Goal: Task Accomplishment & Management: Manage account settings

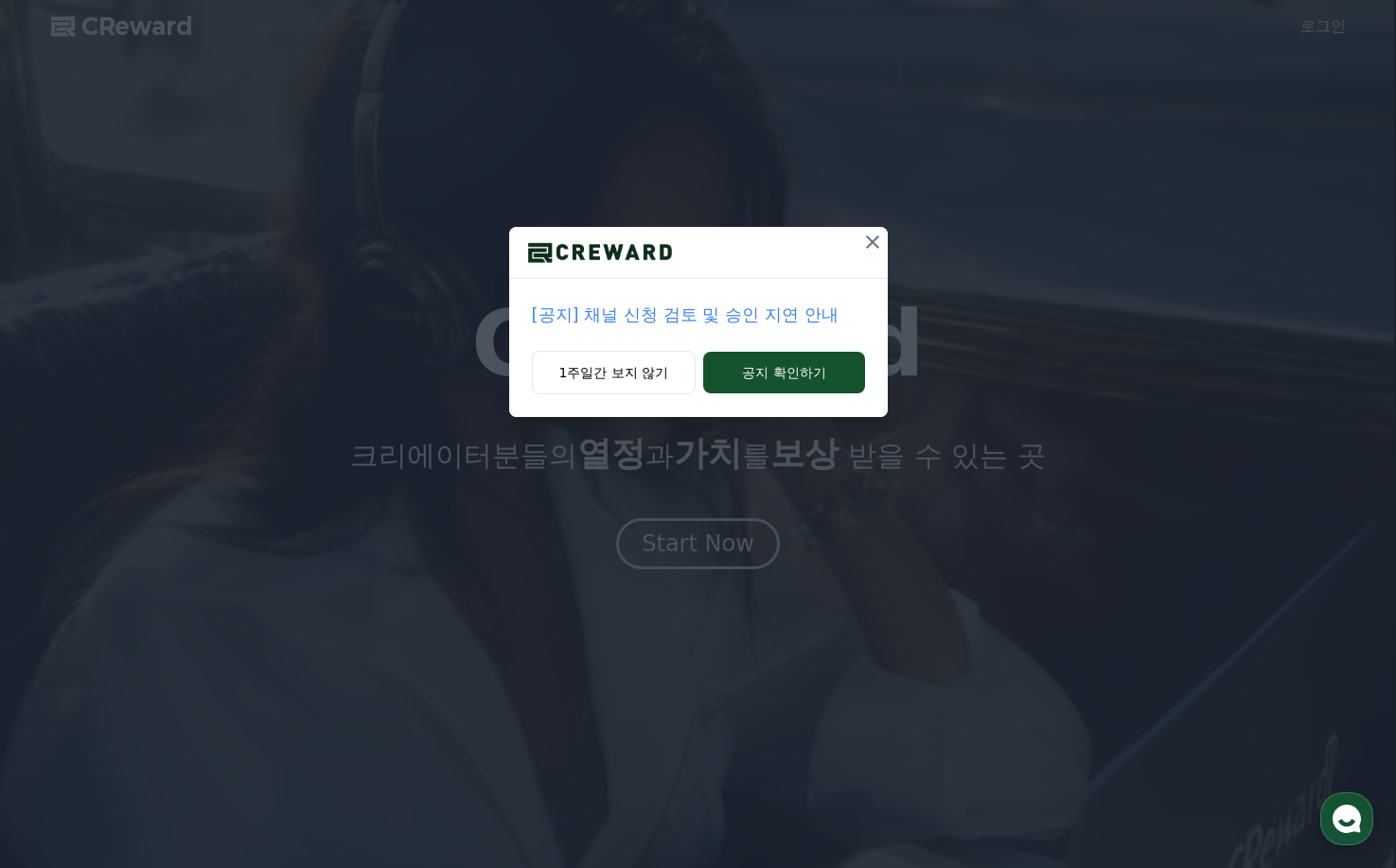
click at [877, 239] on icon at bounding box center [873, 242] width 23 height 23
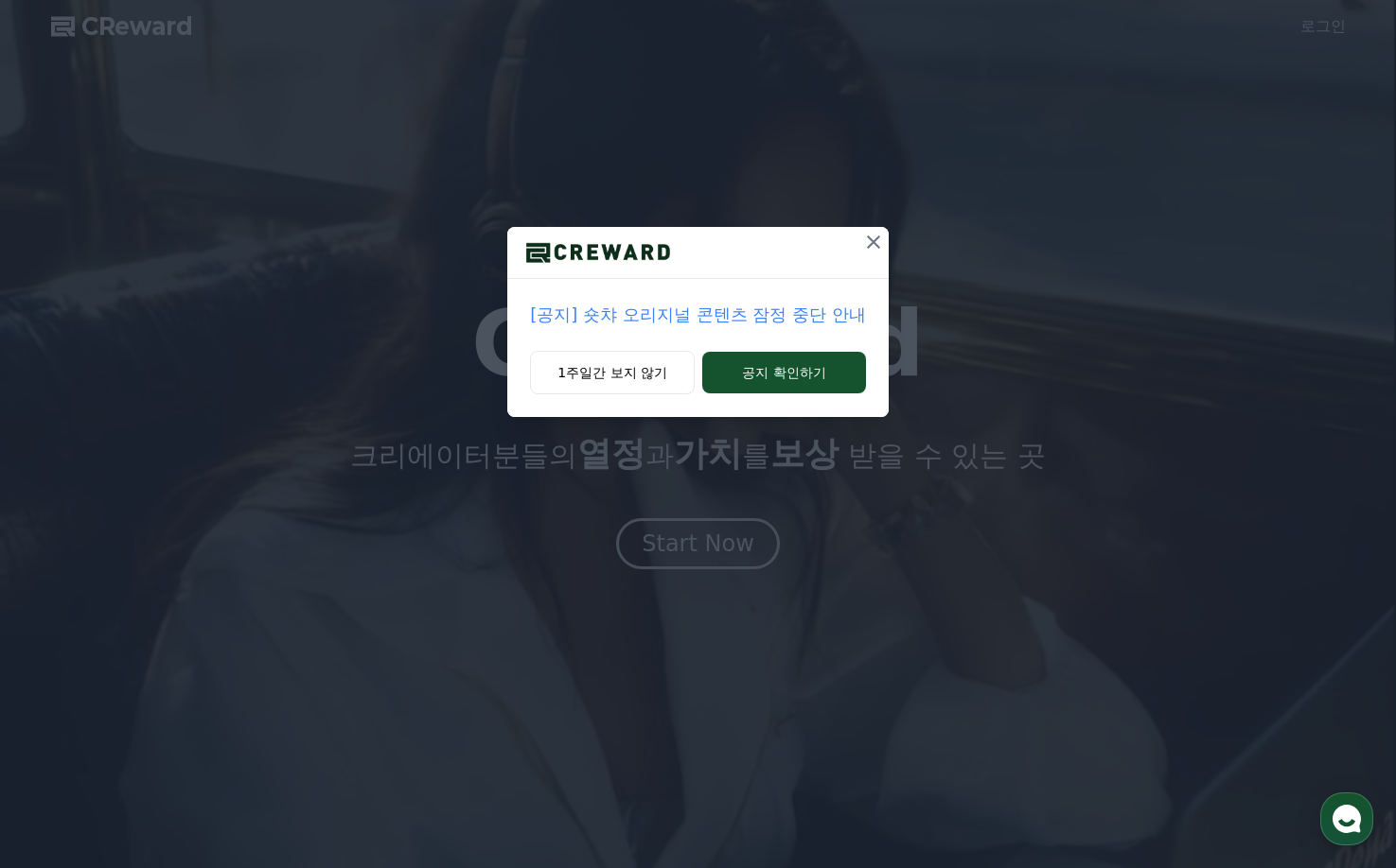
click at [873, 234] on icon at bounding box center [874, 242] width 23 height 23
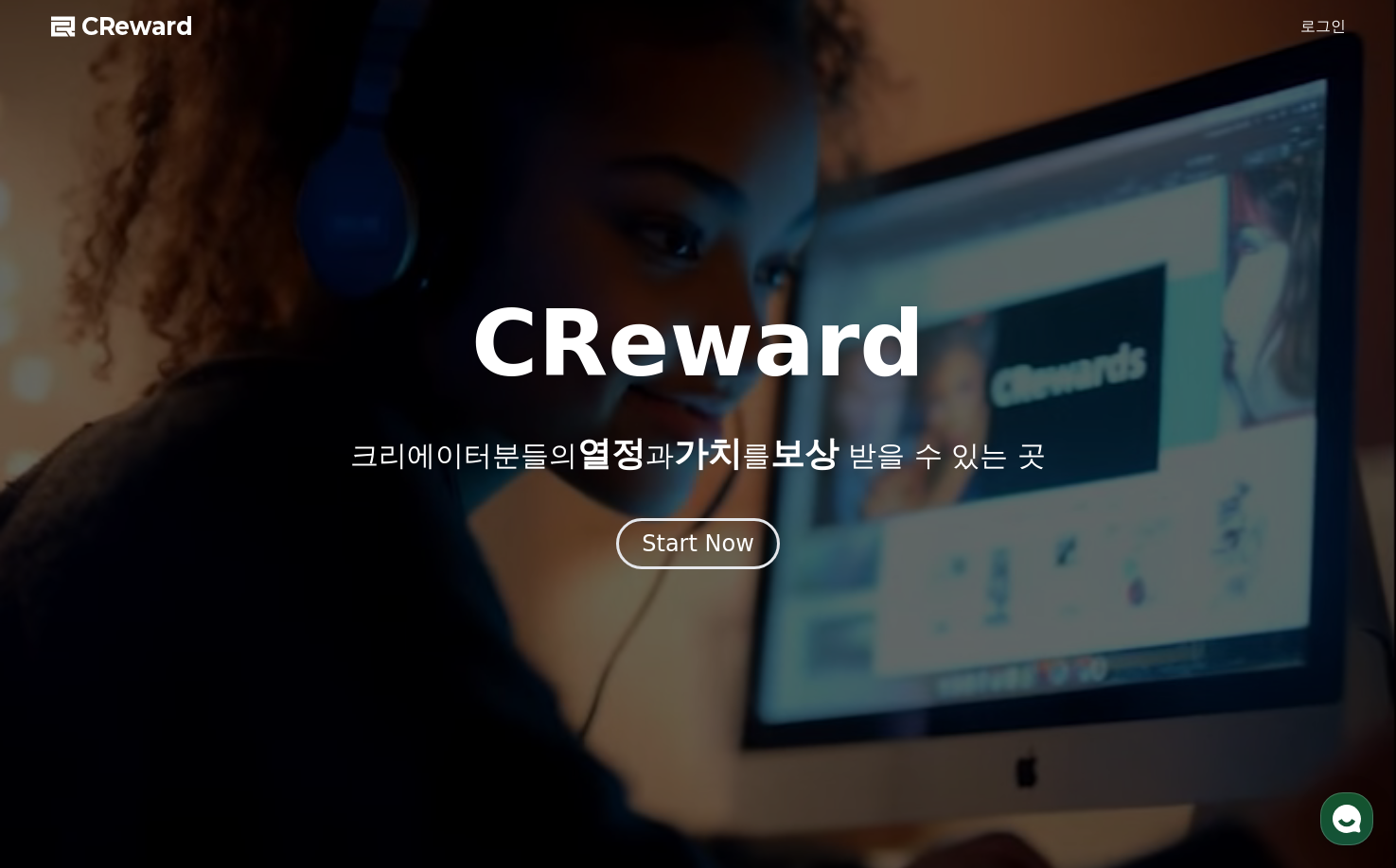
click at [1337, 33] on link "로그인" at bounding box center [1323, 27] width 46 height 23
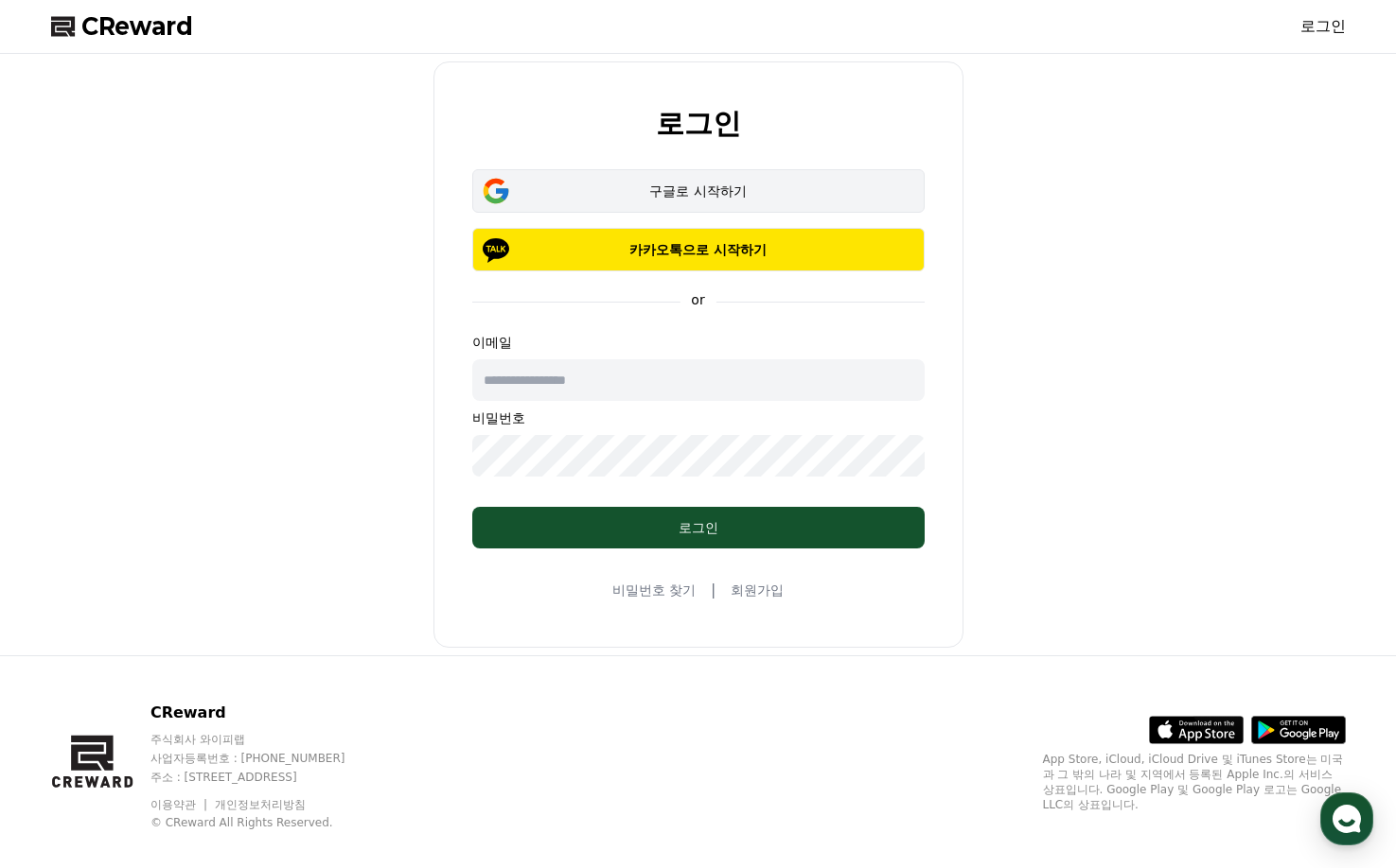
click at [770, 208] on button "구글로 시작하기" at bounding box center [698, 192] width 453 height 44
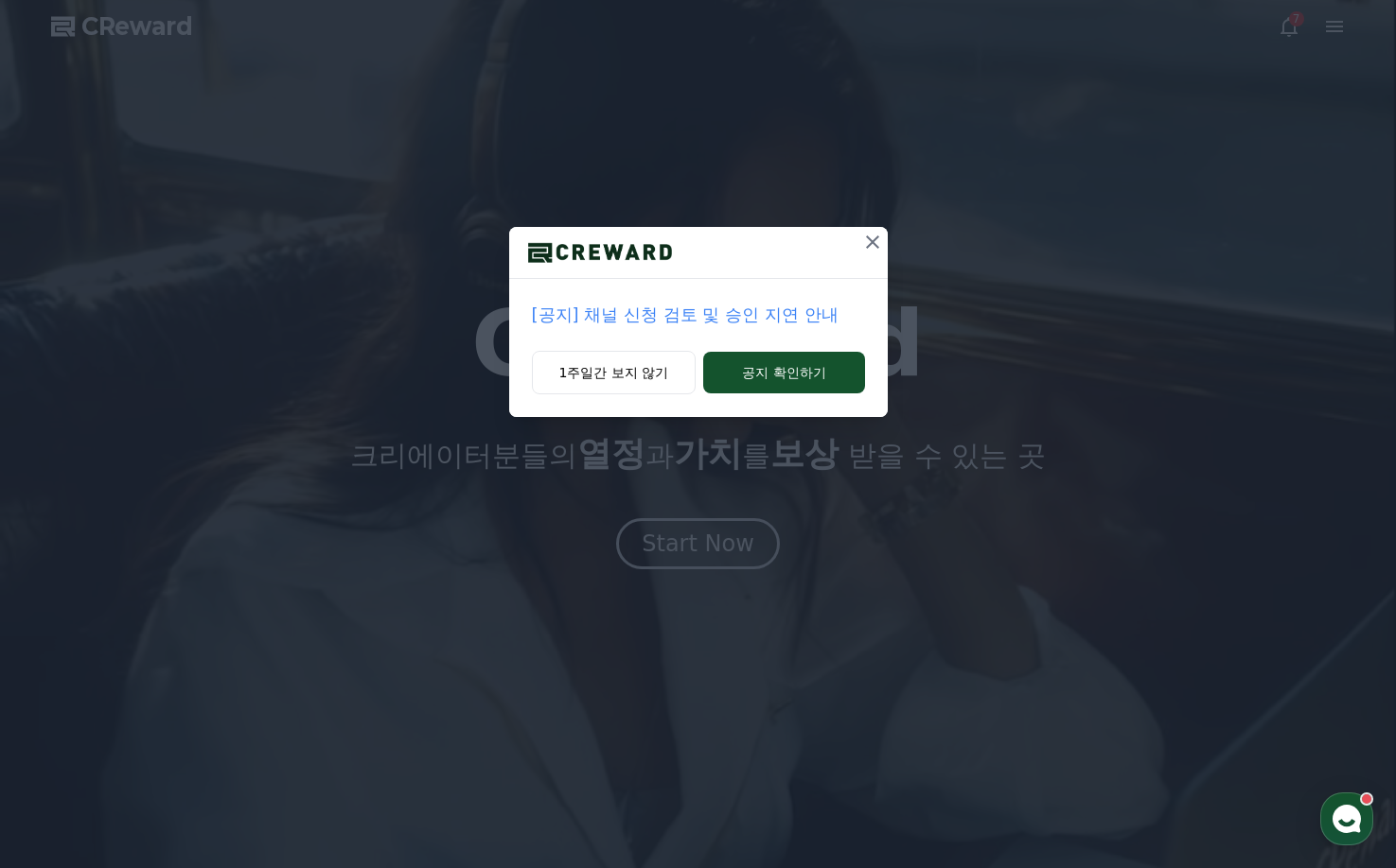
click at [867, 244] on icon at bounding box center [873, 242] width 23 height 23
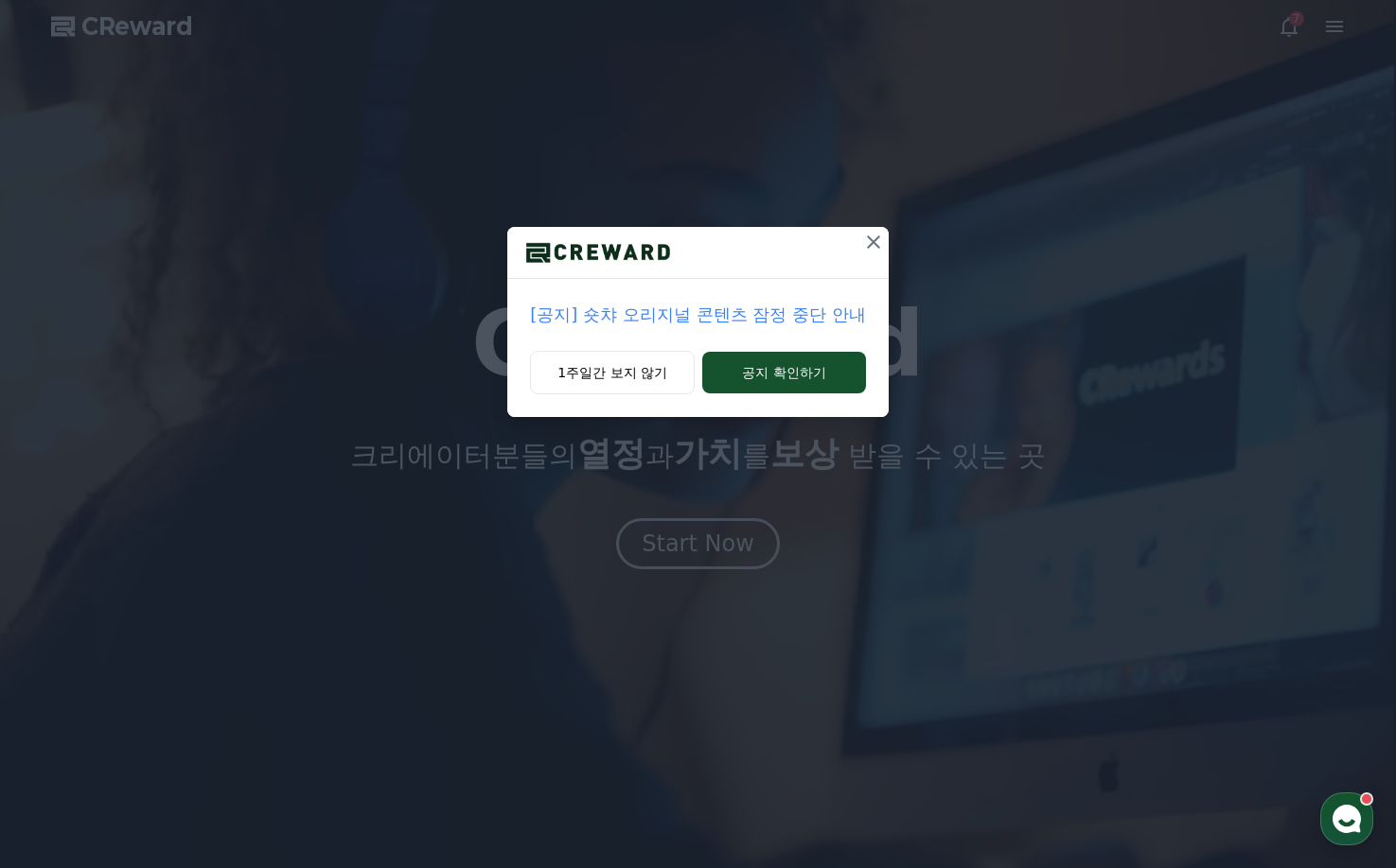
click at [867, 244] on icon at bounding box center [874, 242] width 23 height 23
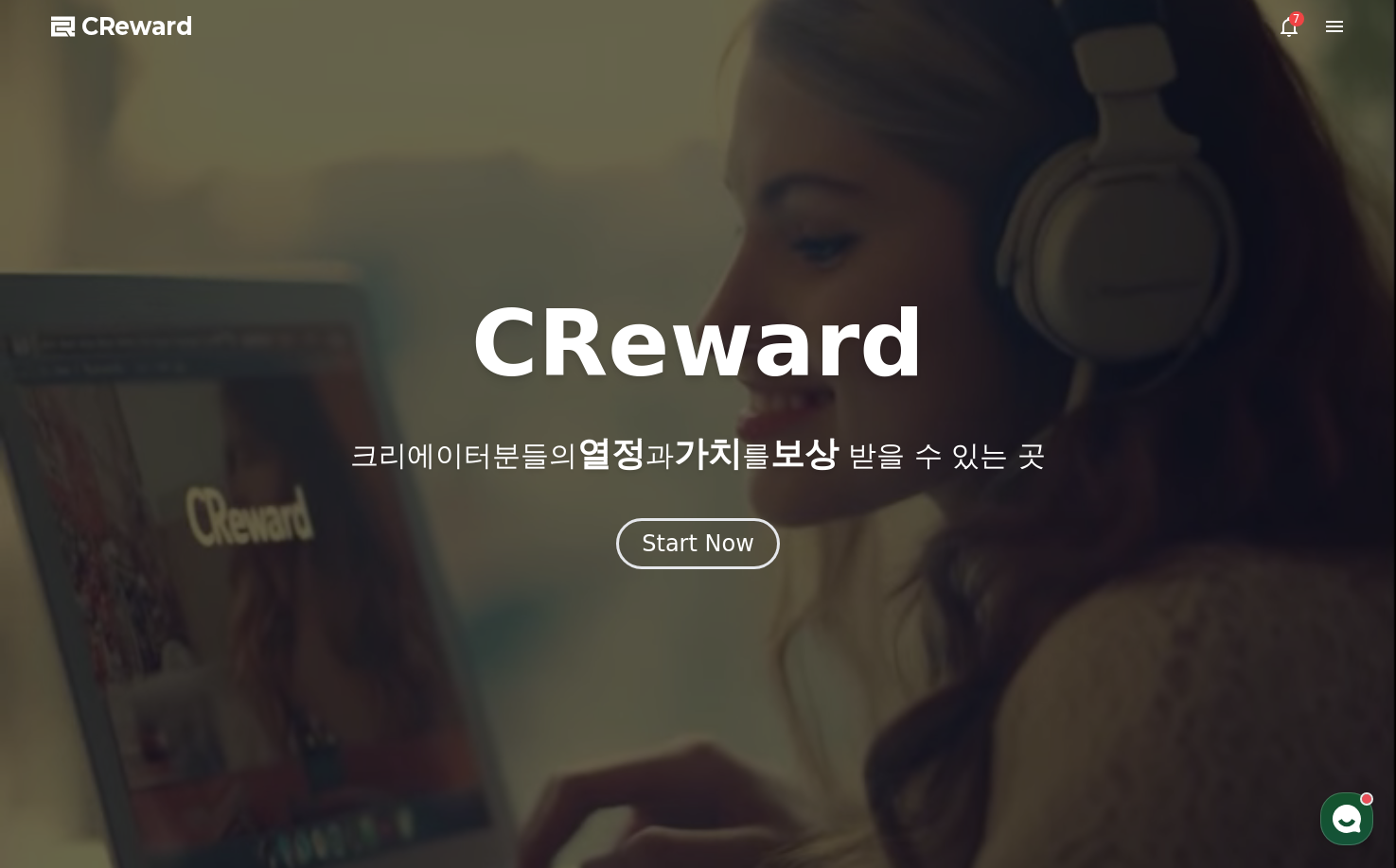
click at [1291, 26] on icon at bounding box center [1289, 27] width 23 height 23
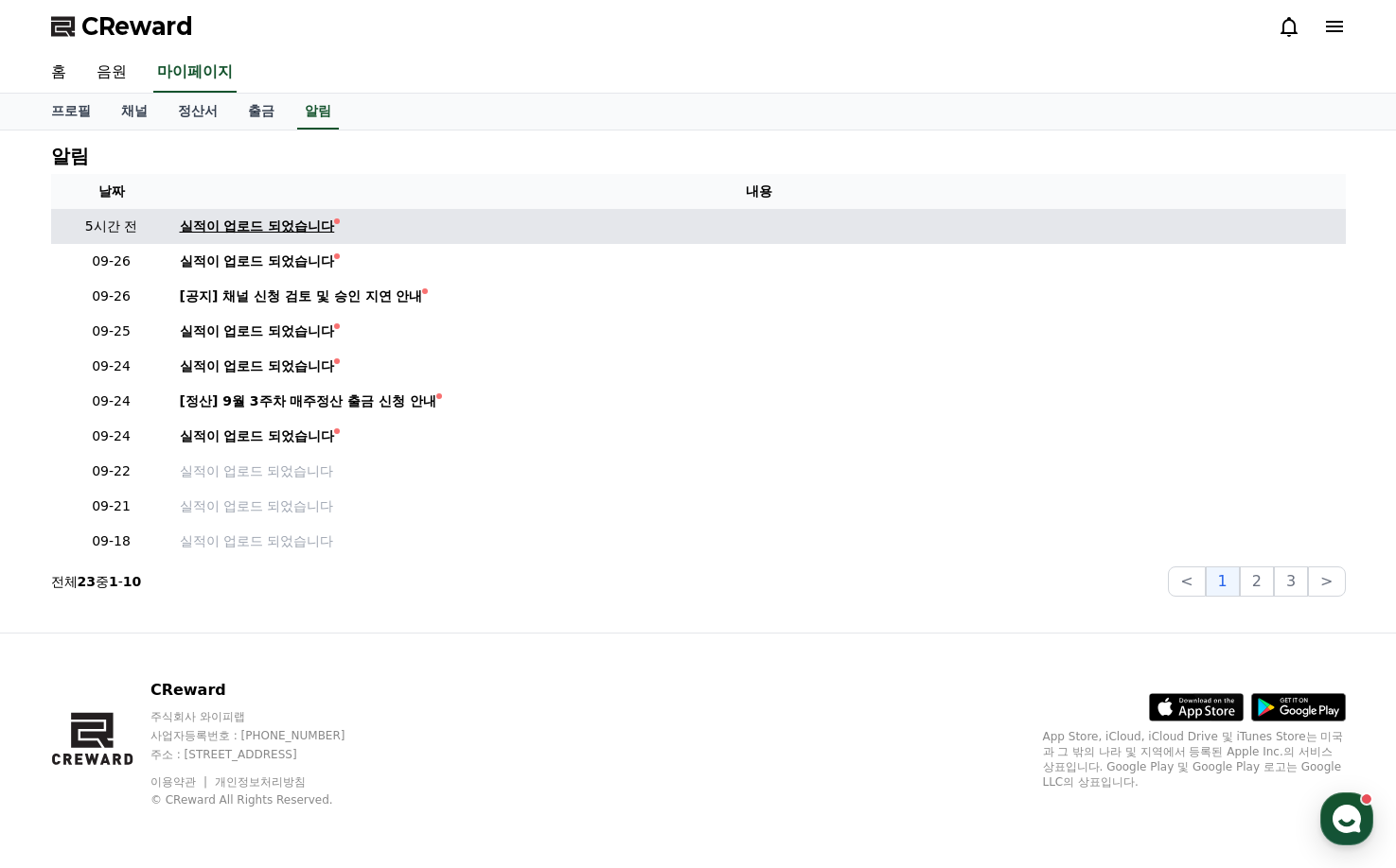
click at [328, 229] on div "실적이 업로드 되었습니다" at bounding box center [257, 226] width 156 height 20
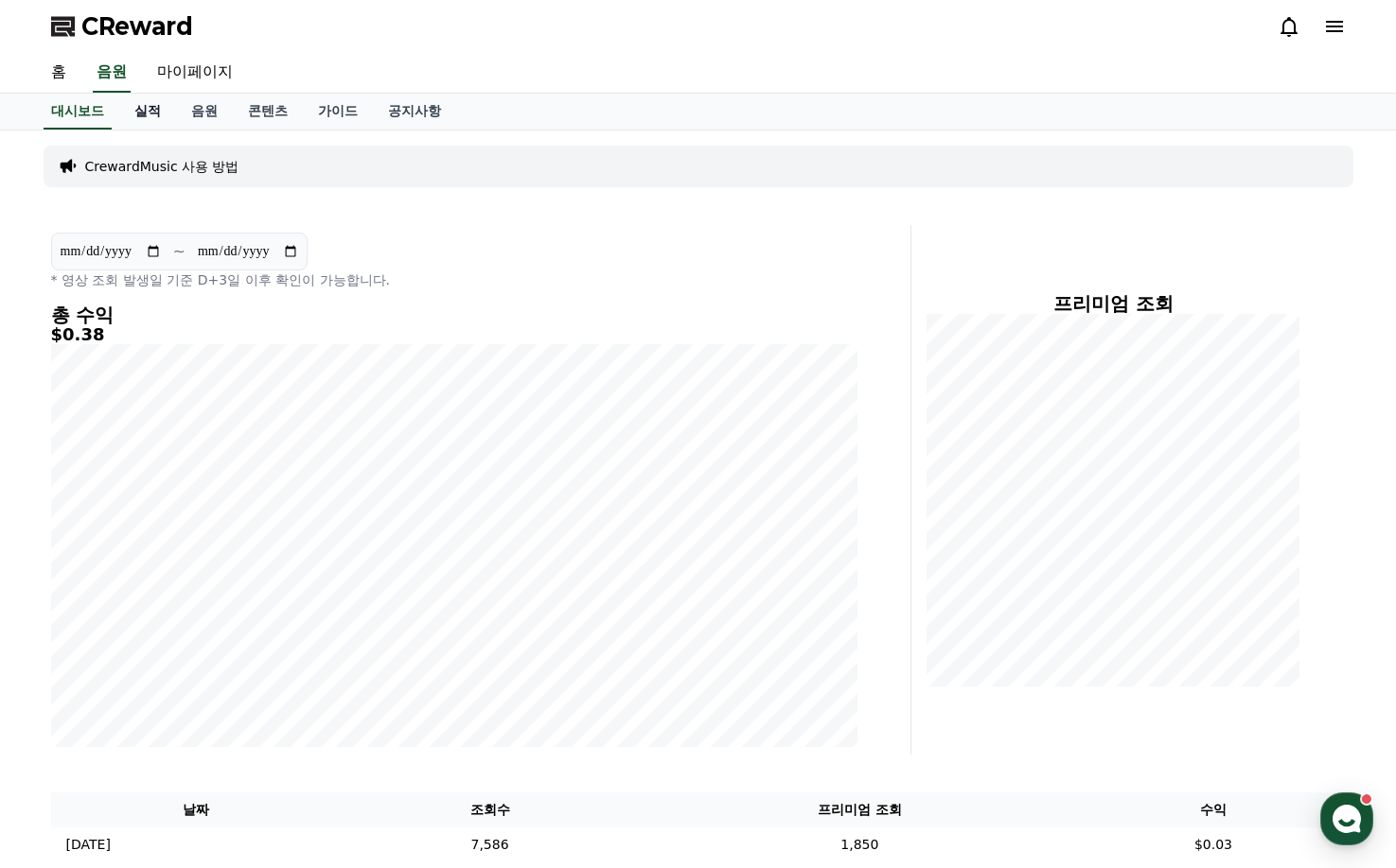
click at [157, 112] on link "실적" at bounding box center [148, 112] width 57 height 36
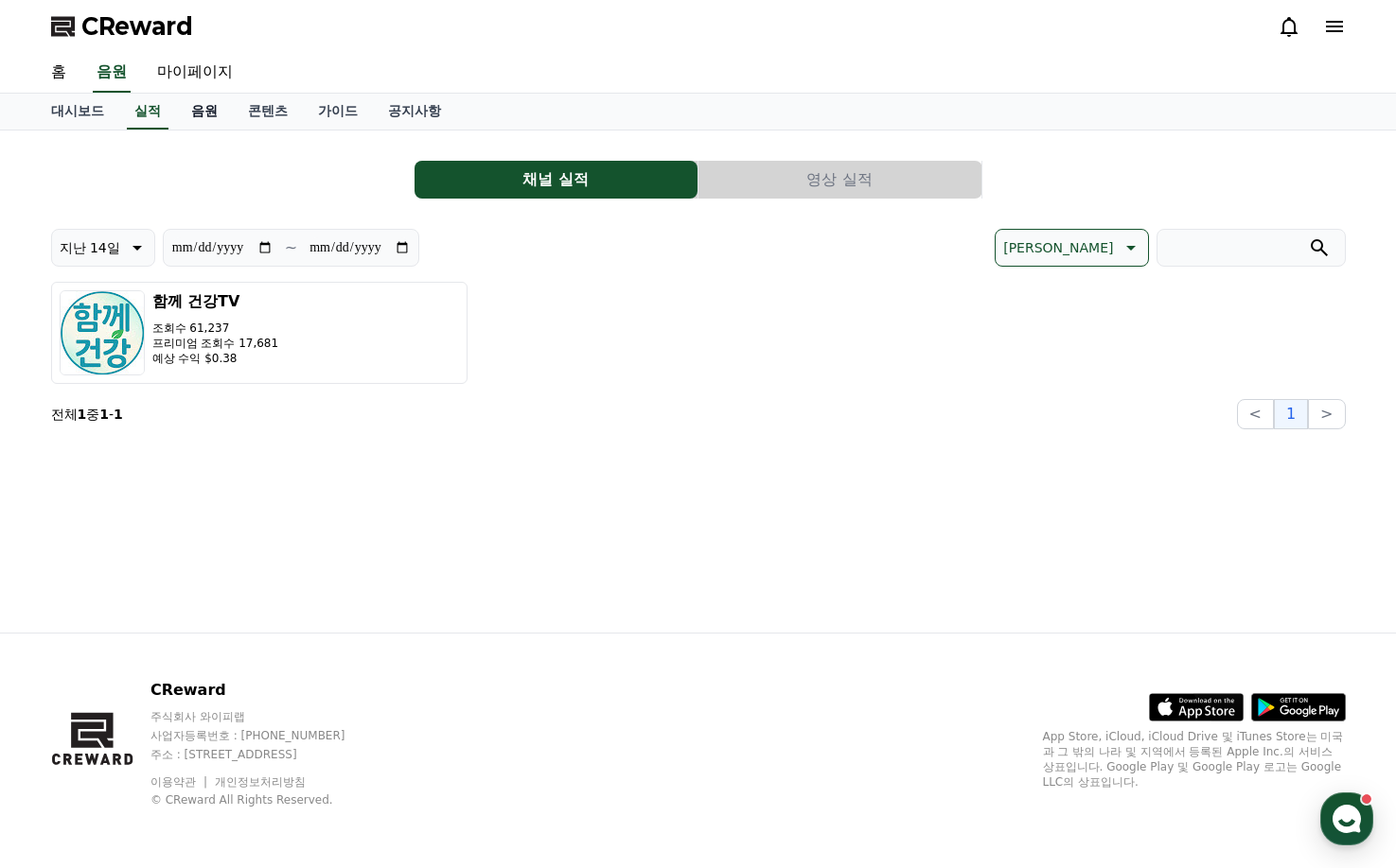
click at [195, 109] on link "음원" at bounding box center [204, 112] width 57 height 36
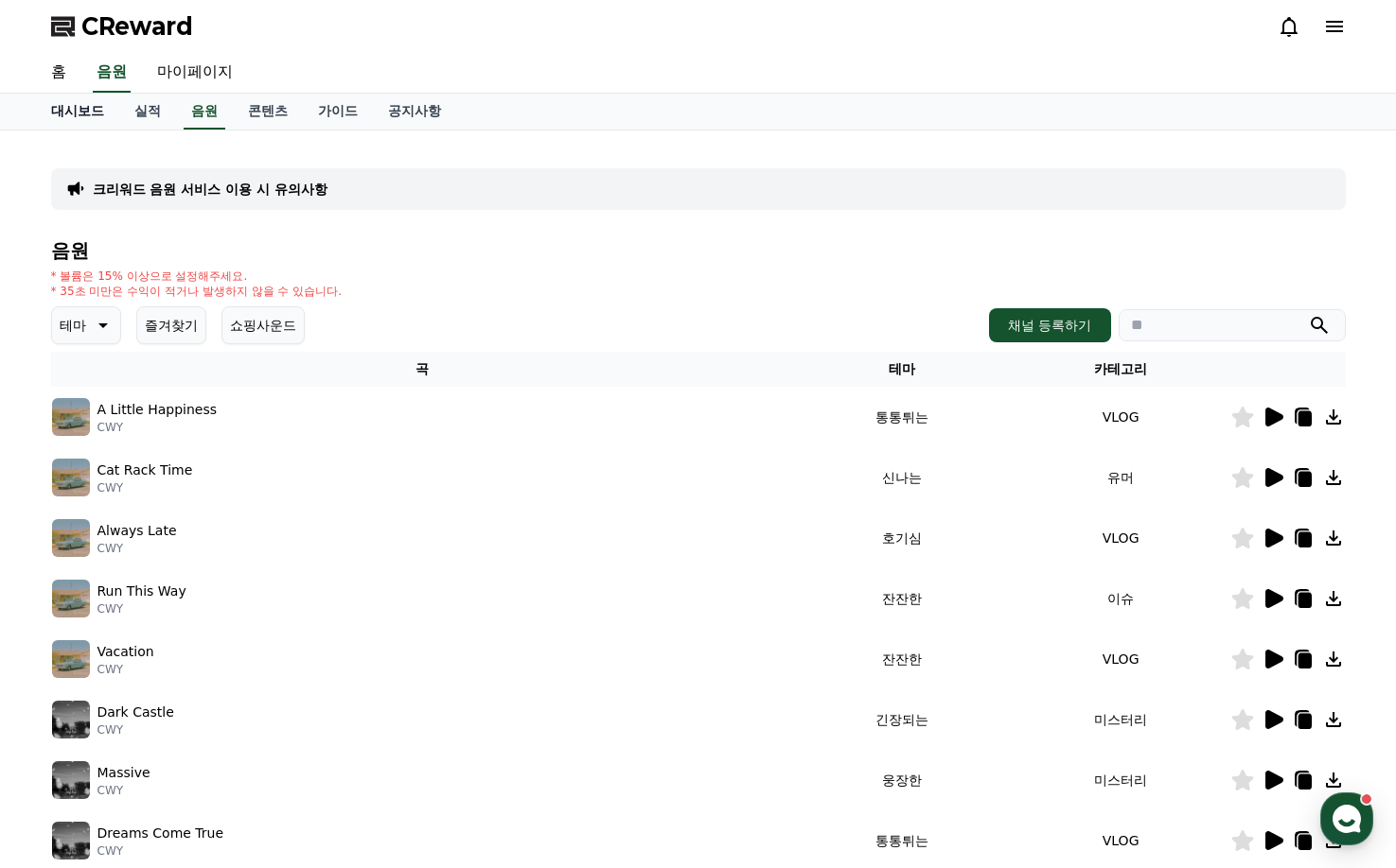
click at [88, 110] on link "대시보드" at bounding box center [78, 112] width 84 height 36
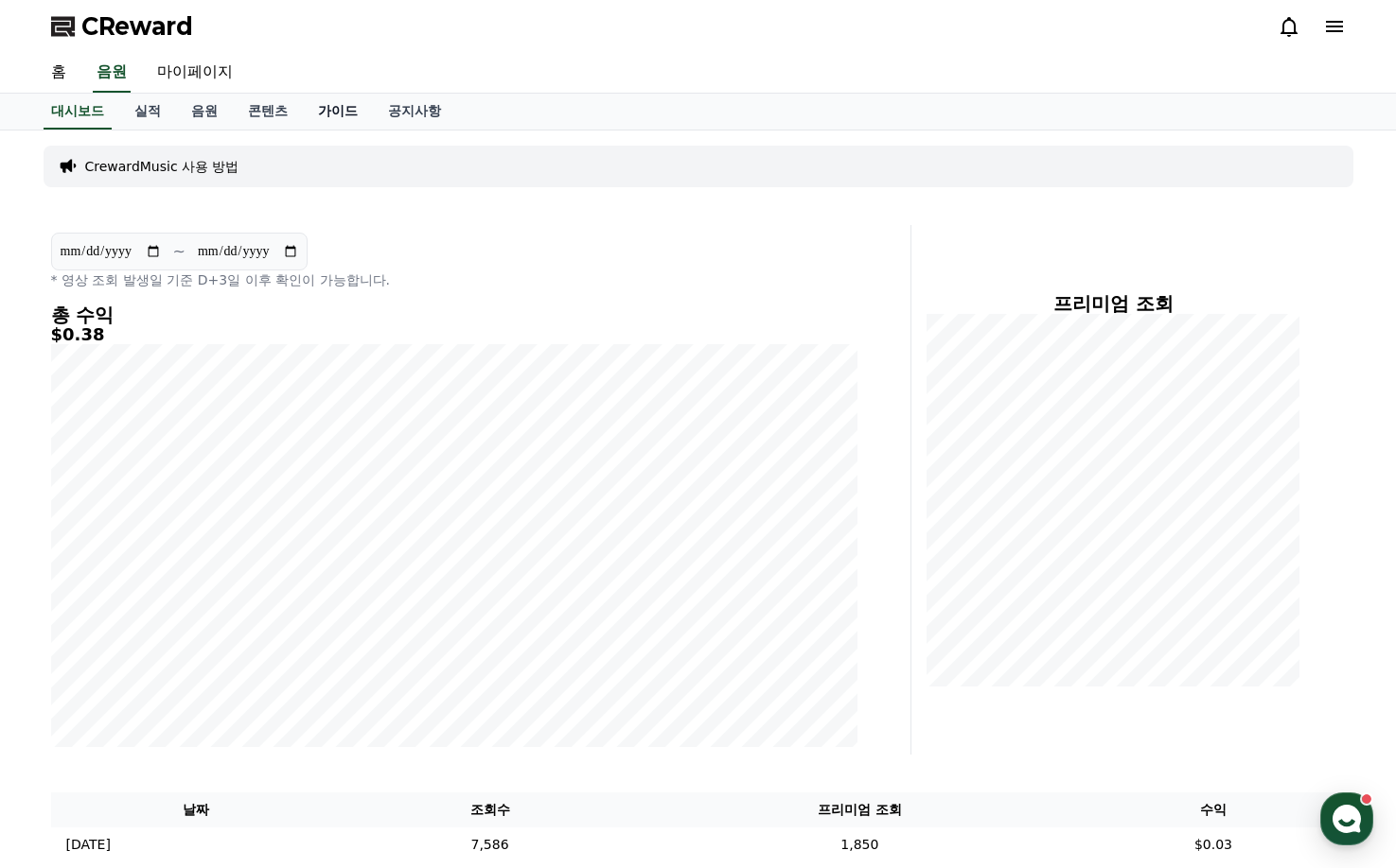
click at [333, 115] on link "가이드" at bounding box center [338, 112] width 70 height 36
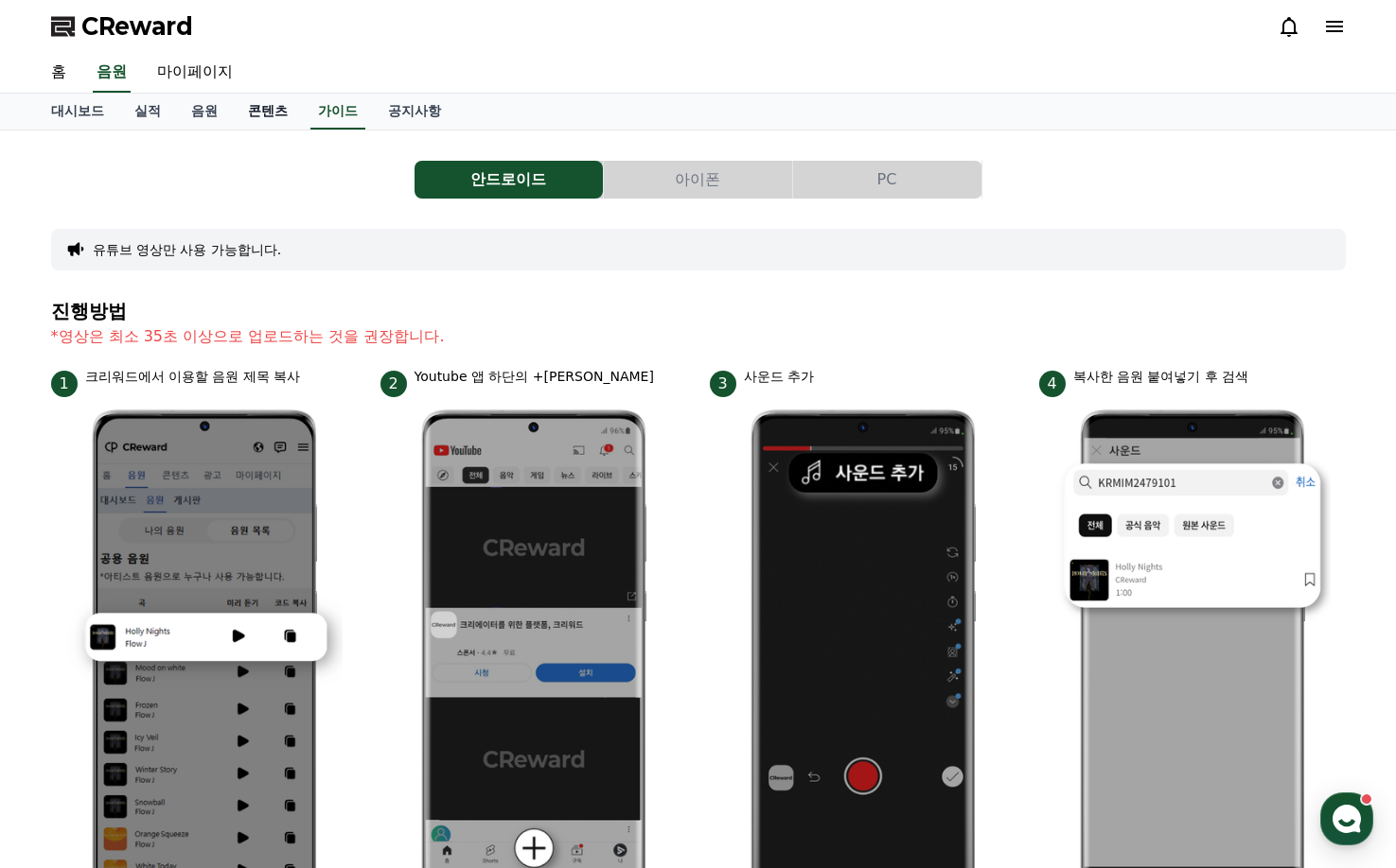
click at [275, 113] on link "콘텐츠" at bounding box center [268, 112] width 70 height 36
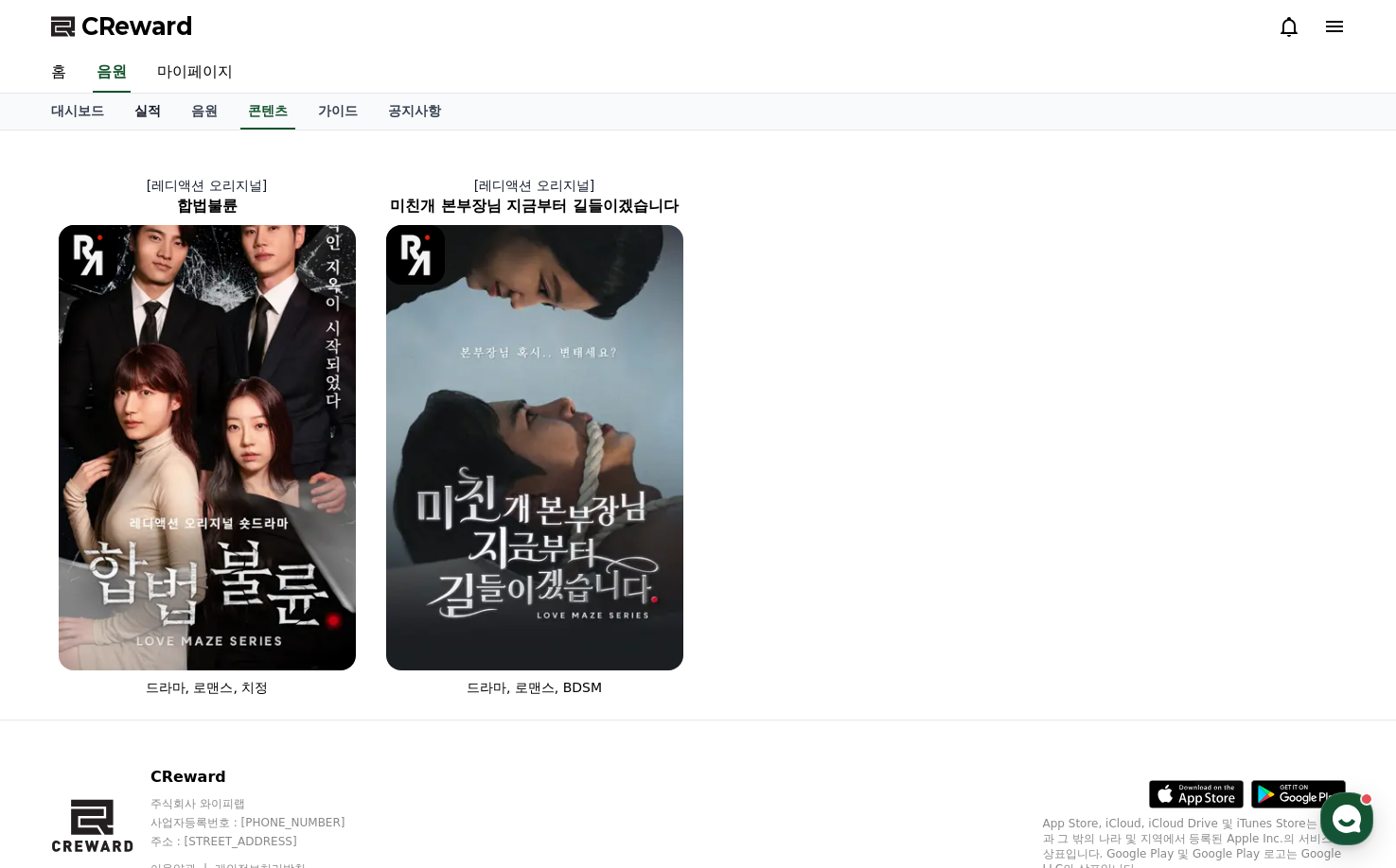
click at [138, 116] on link "실적" at bounding box center [148, 112] width 57 height 36
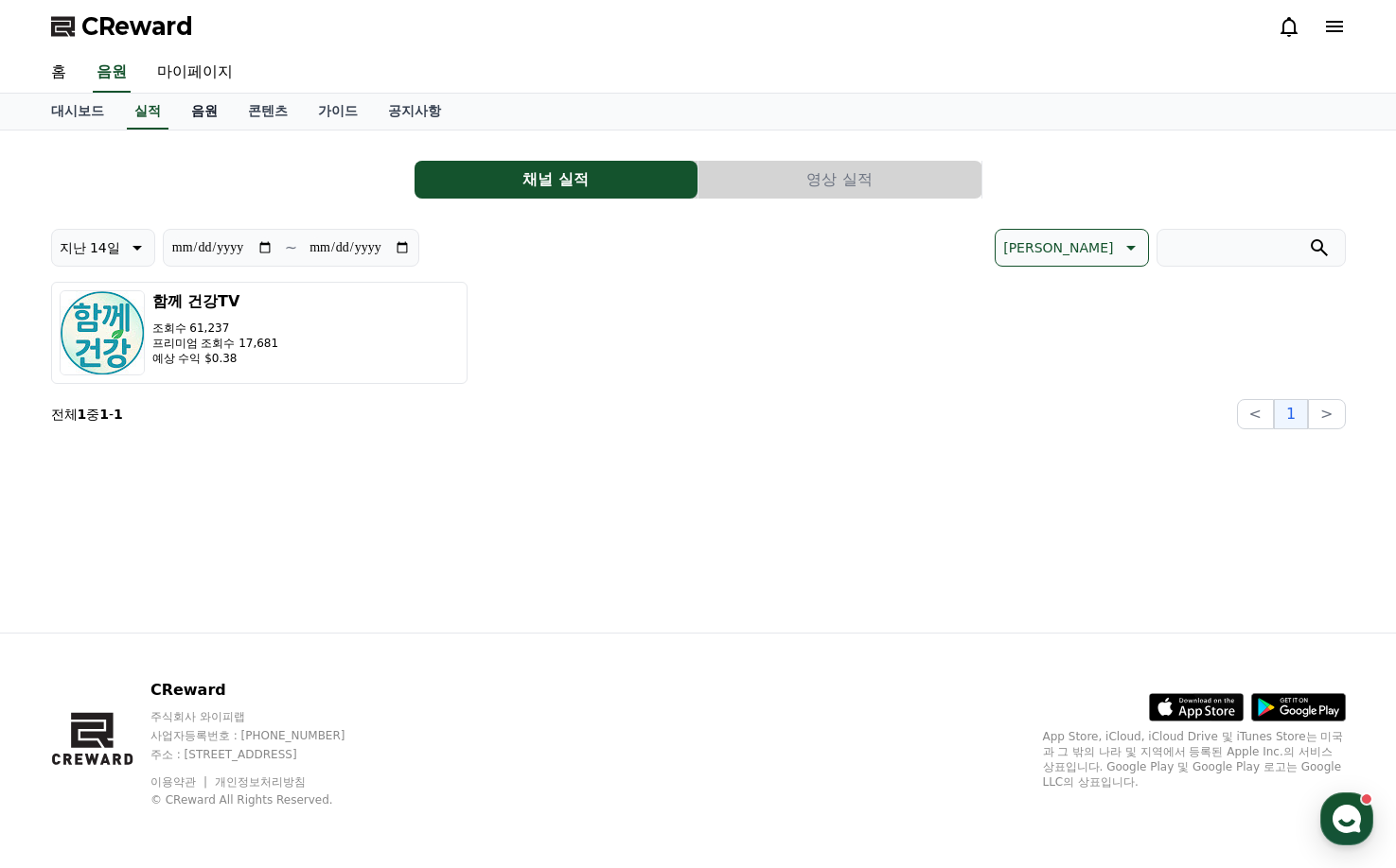
click at [209, 114] on link "음원" at bounding box center [204, 112] width 57 height 36
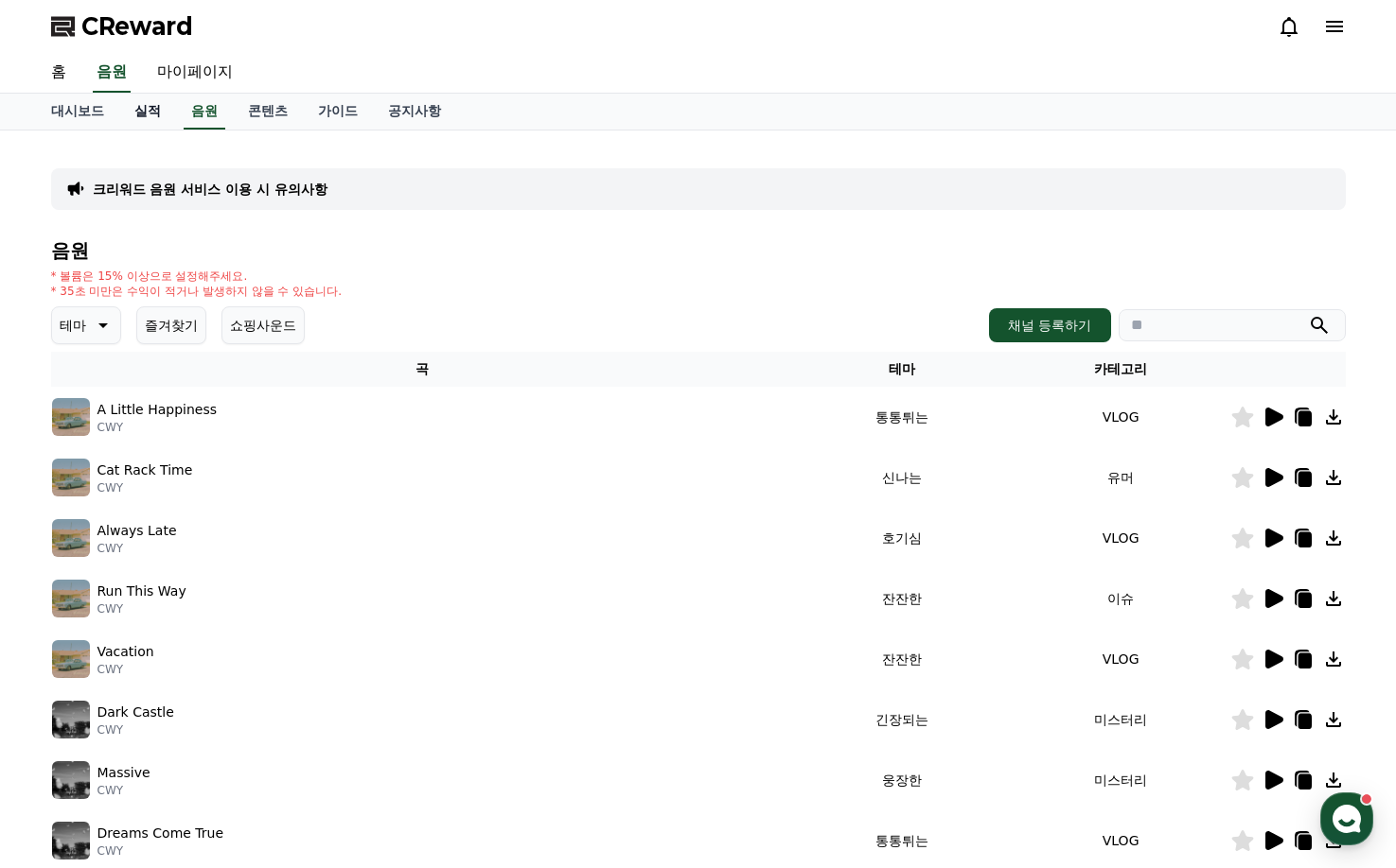
click at [159, 112] on link "실적" at bounding box center [148, 112] width 57 height 36
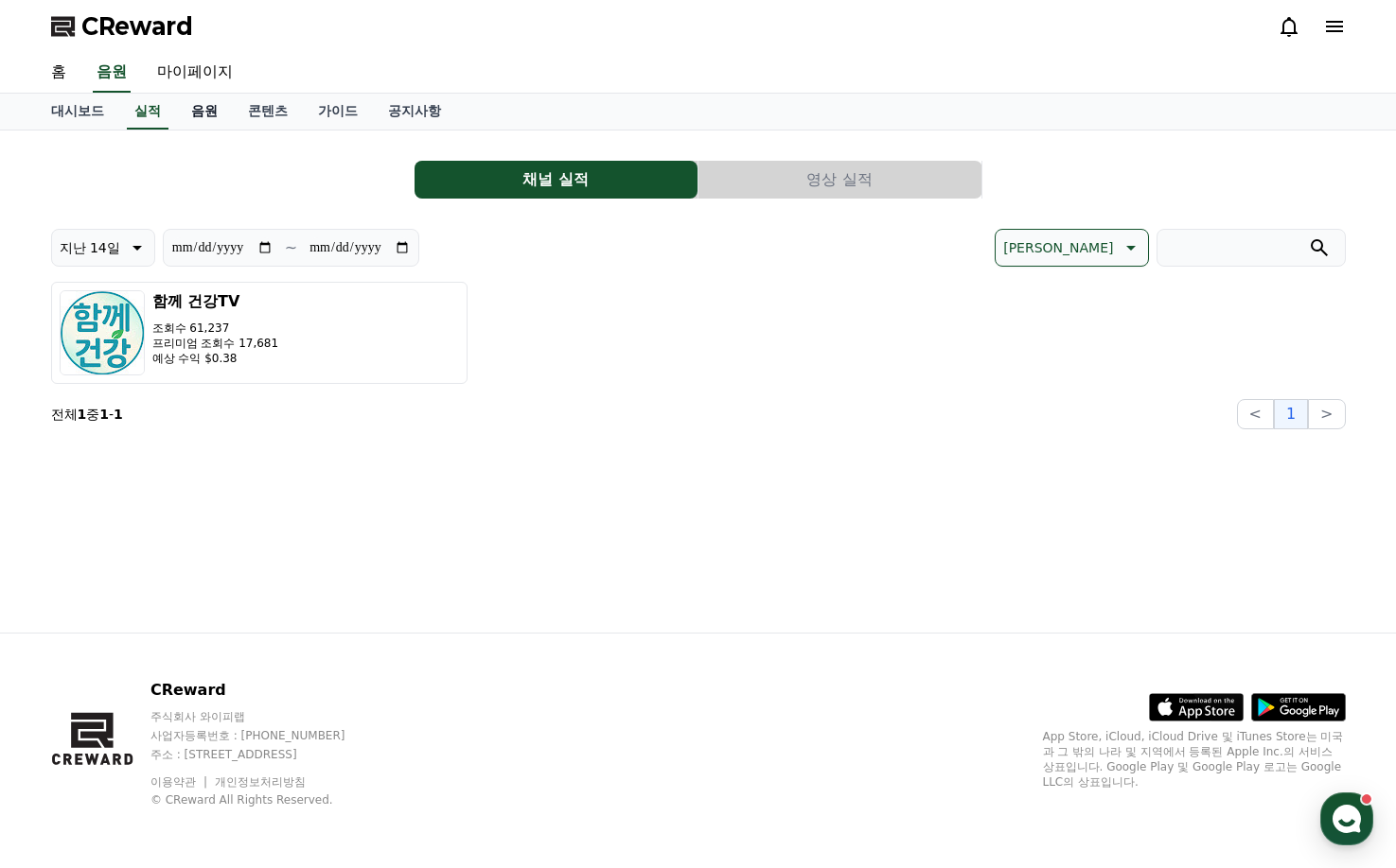
click at [209, 105] on link "음원" at bounding box center [204, 112] width 57 height 36
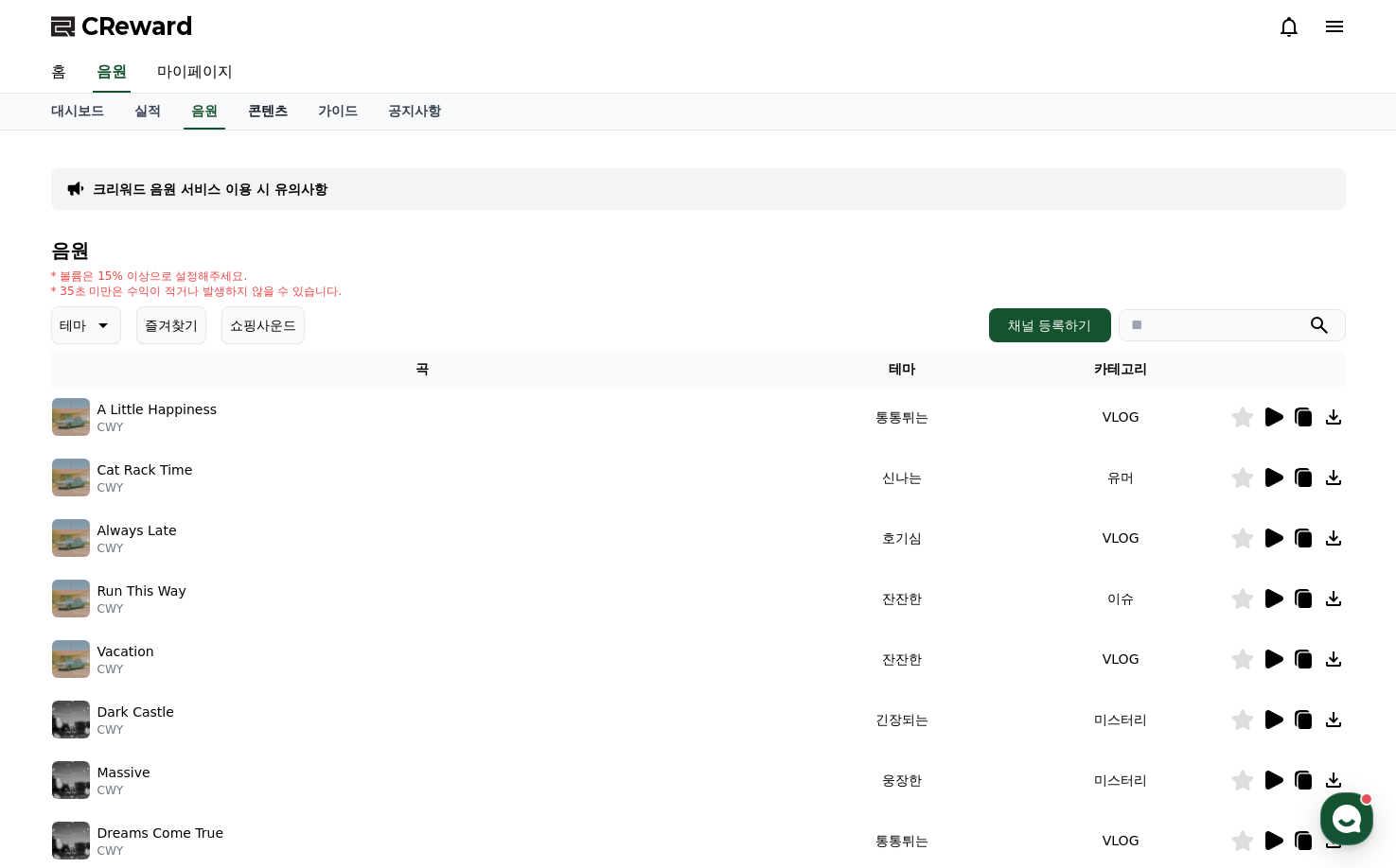
click at [264, 109] on link "콘텐츠" at bounding box center [268, 112] width 70 height 36
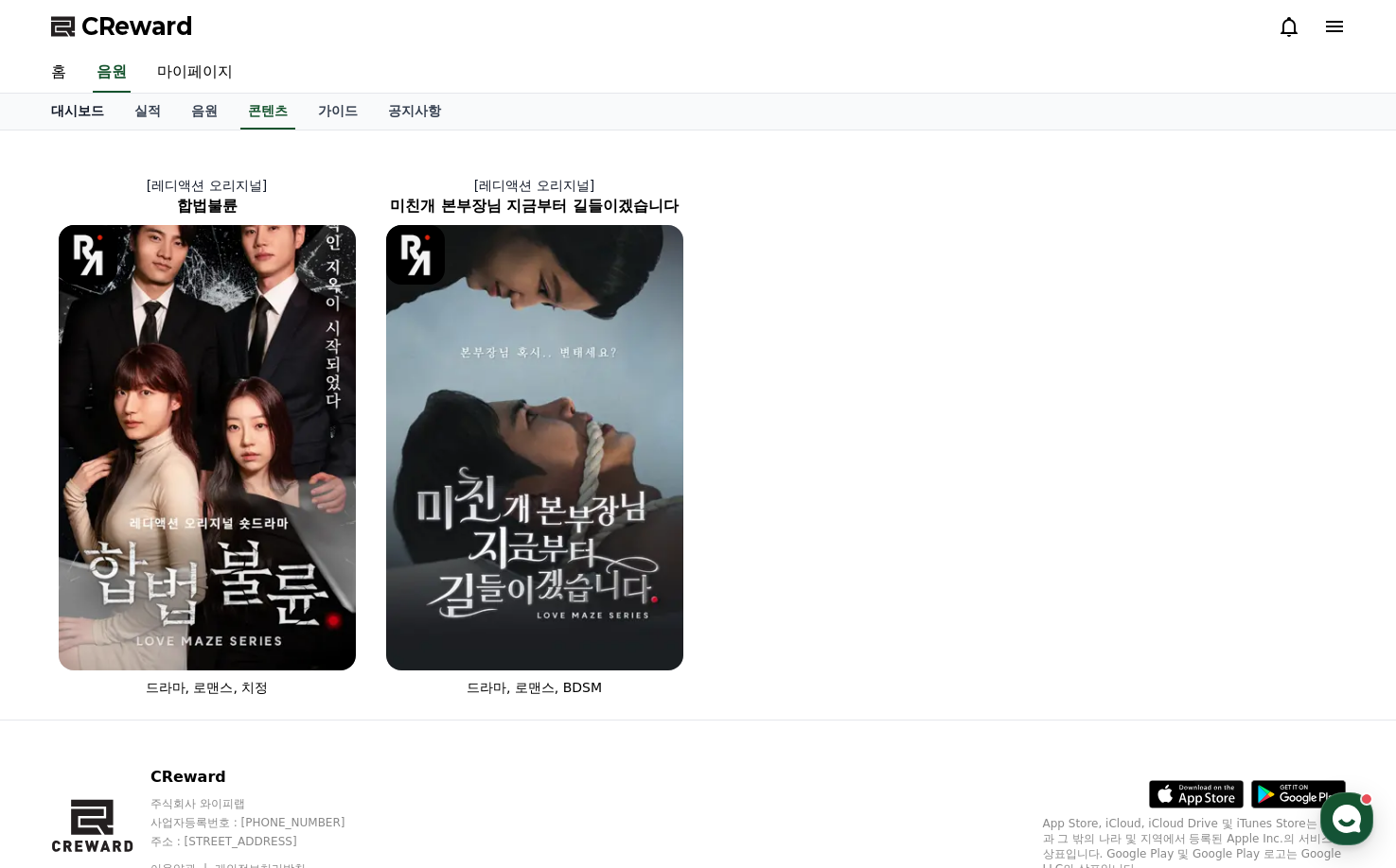
click at [91, 114] on link "대시보드" at bounding box center [78, 112] width 84 height 36
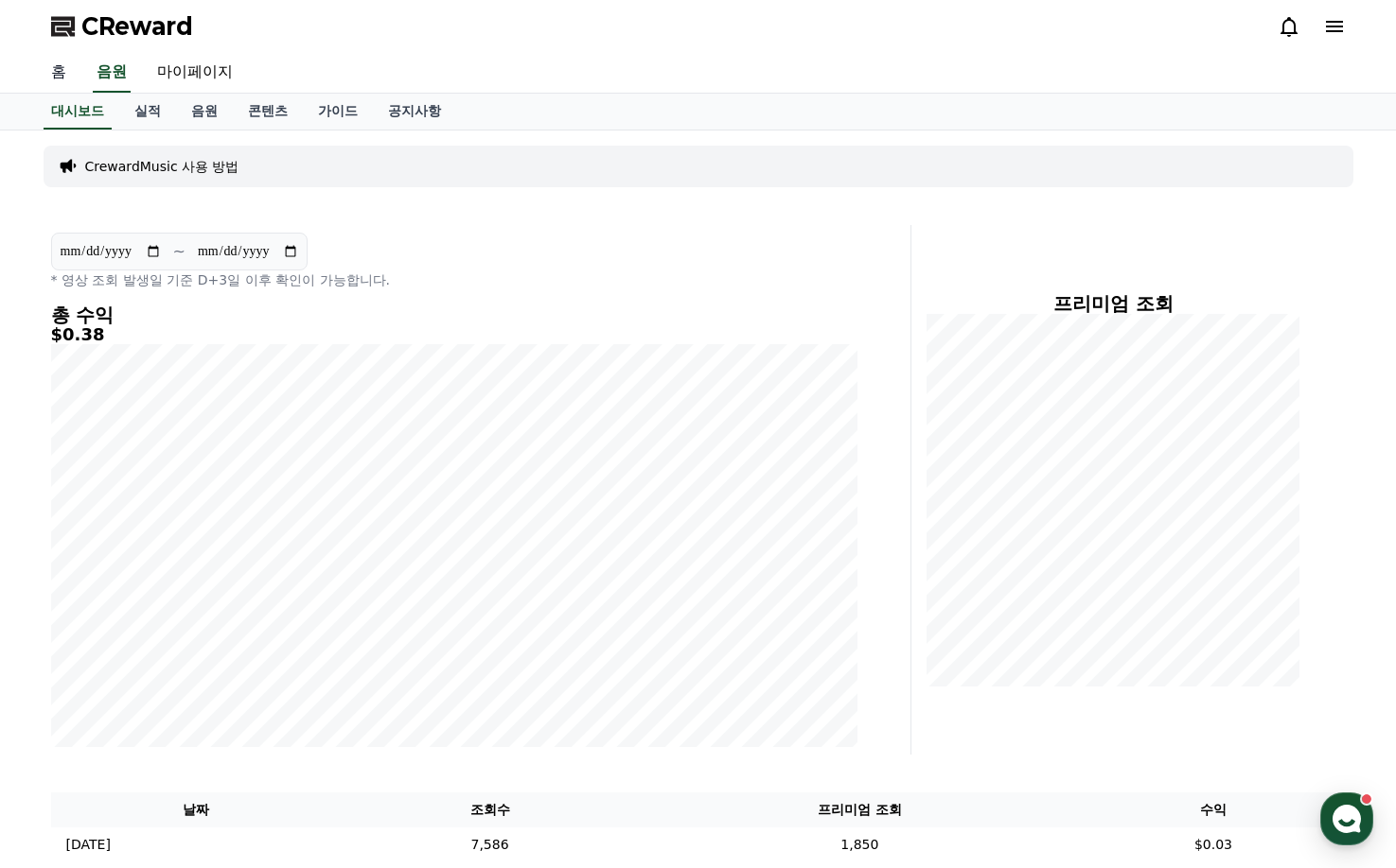
click at [72, 80] on link "홈" at bounding box center [59, 73] width 46 height 40
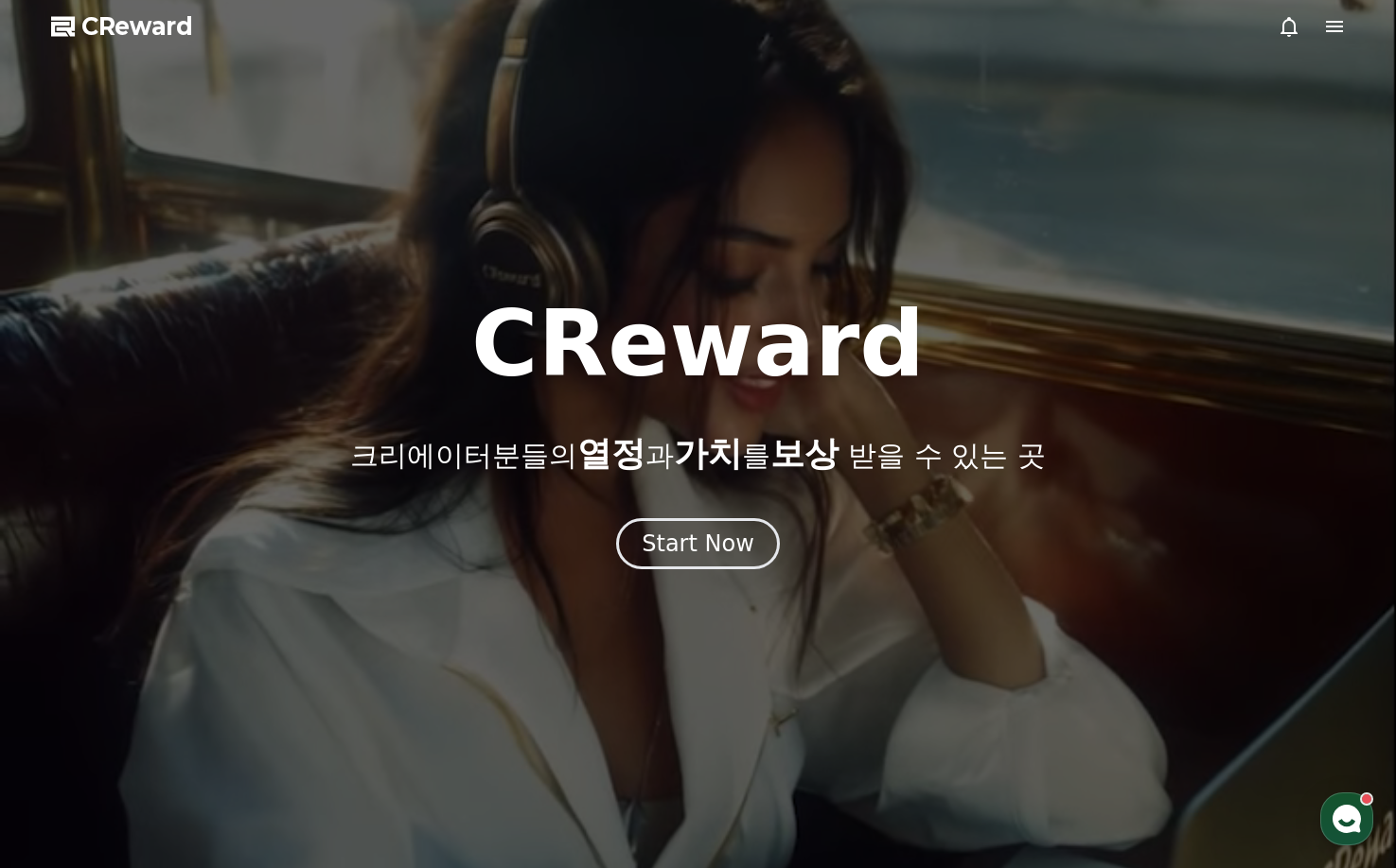
click at [1343, 28] on icon at bounding box center [1334, 27] width 23 height 23
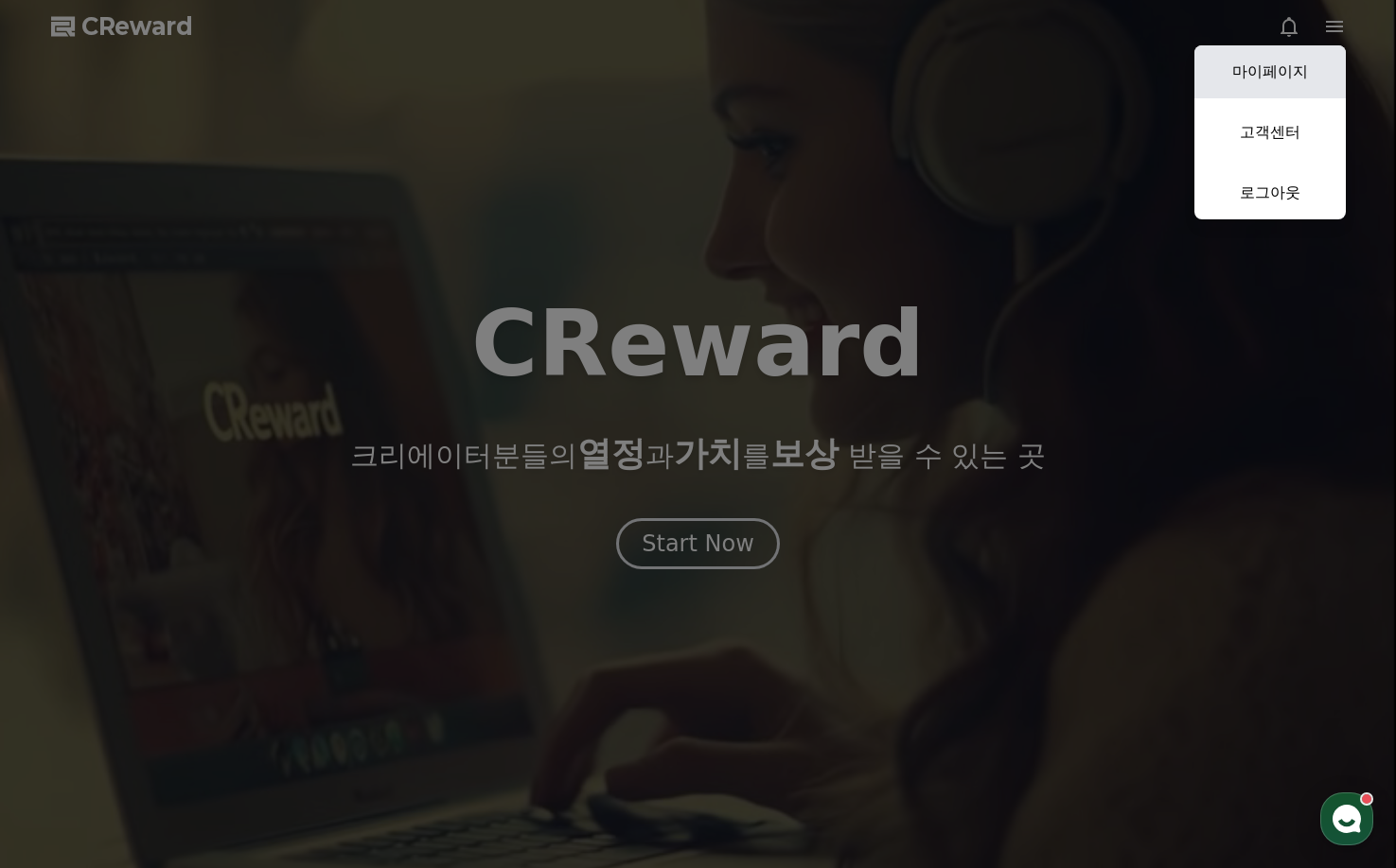
click at [1321, 68] on link "마이페이지" at bounding box center [1271, 72] width 152 height 53
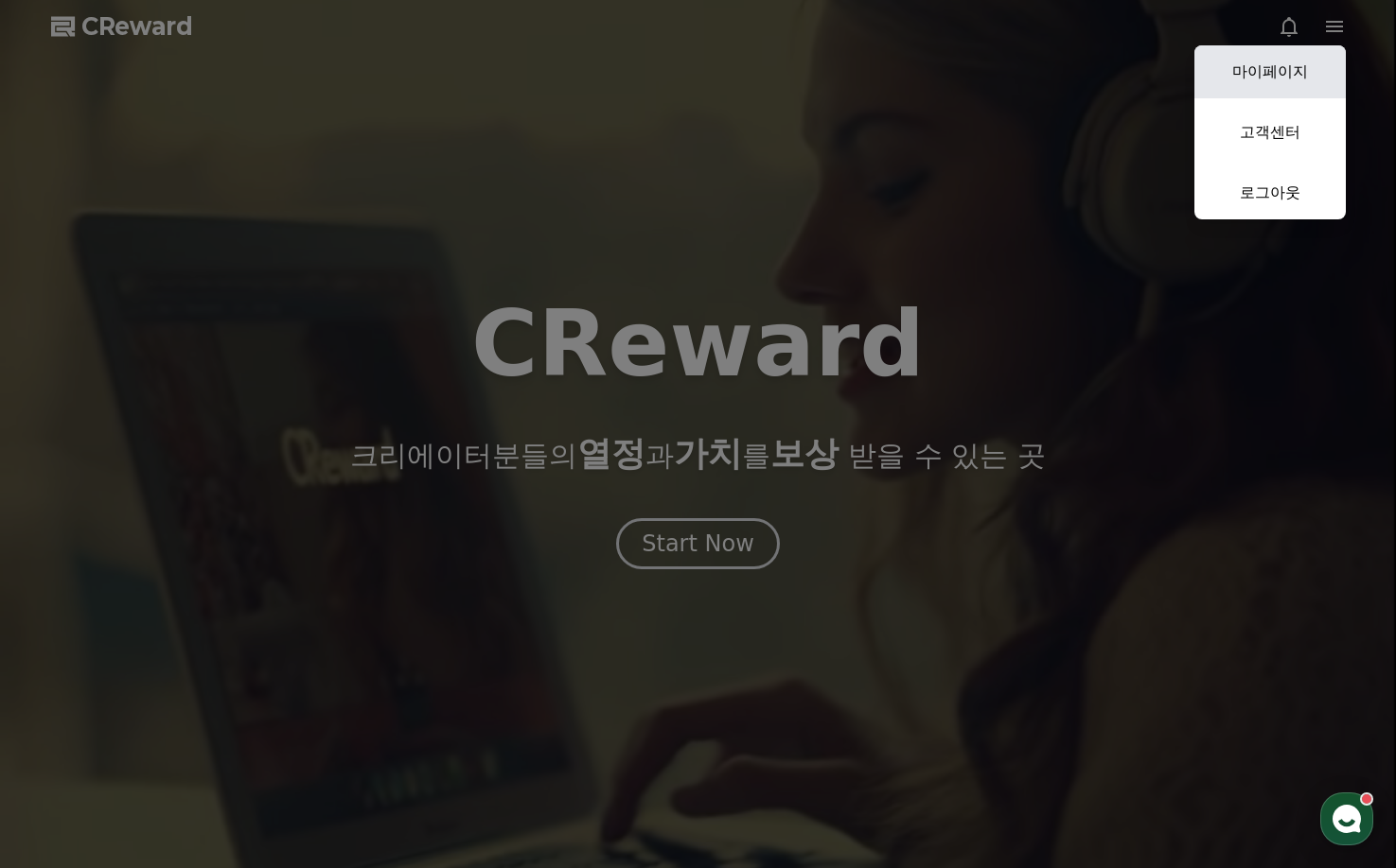
select select "**********"
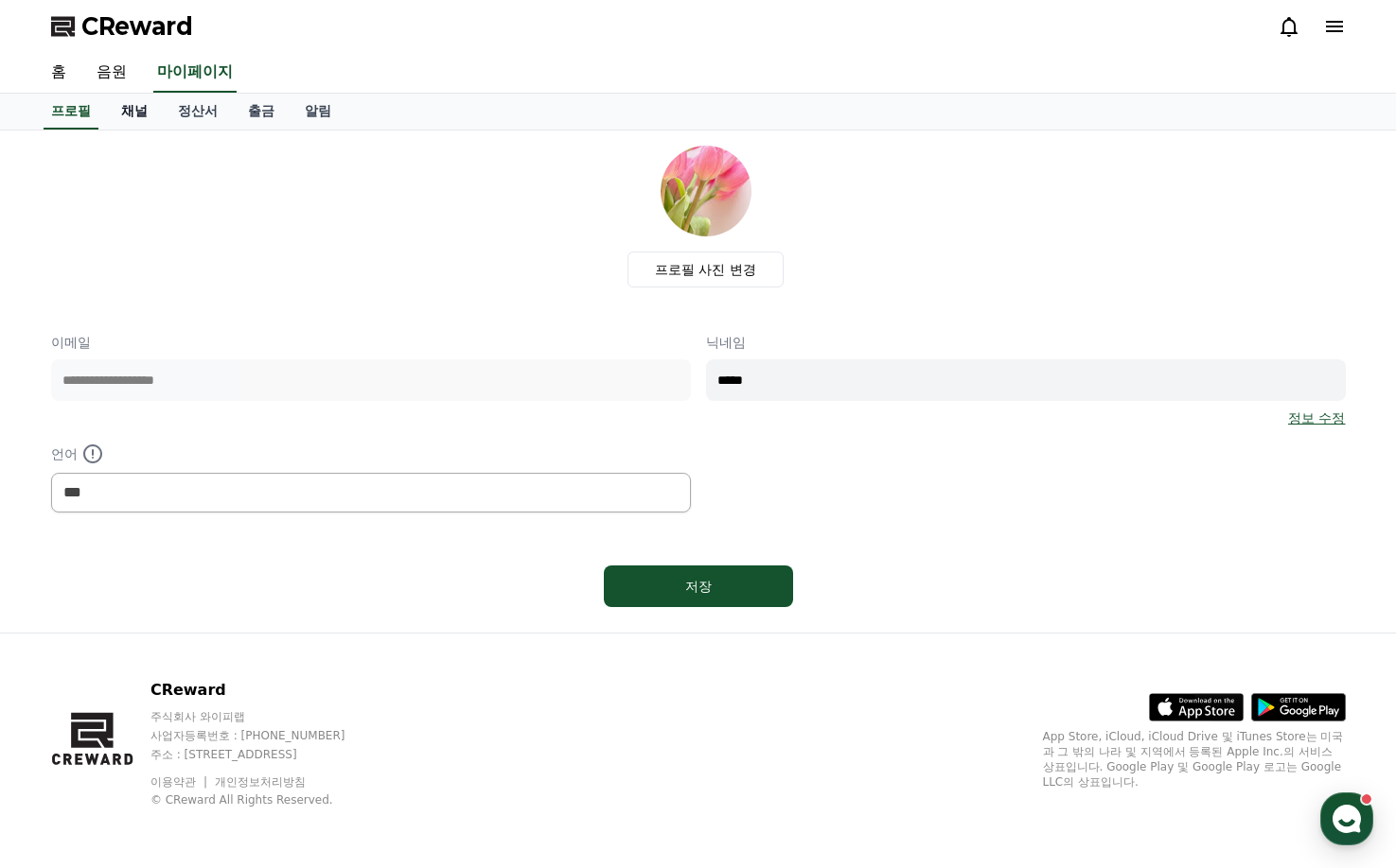
click at [140, 105] on link "채널" at bounding box center [135, 112] width 57 height 36
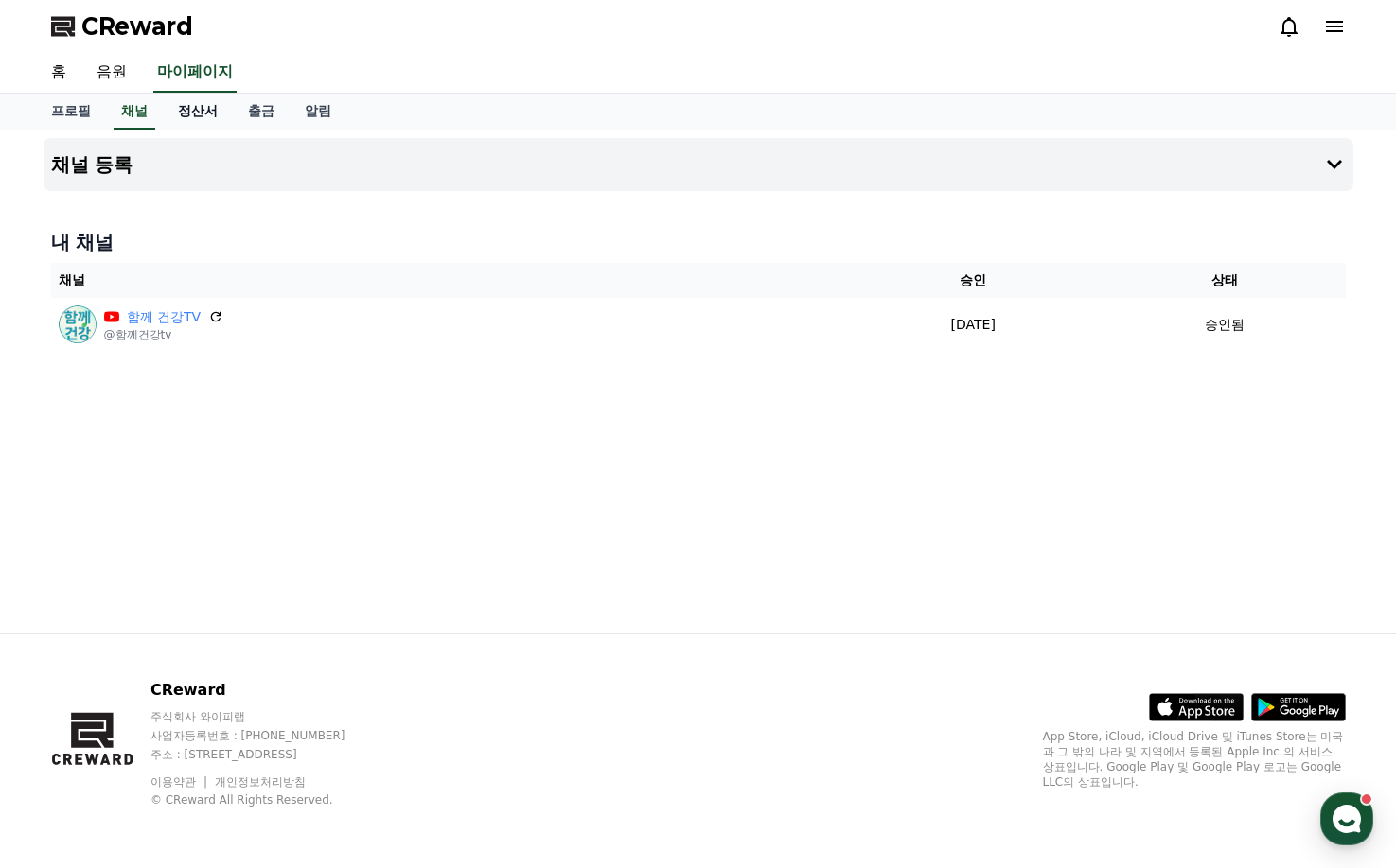
click at [194, 106] on link "정산서" at bounding box center [198, 112] width 70 height 36
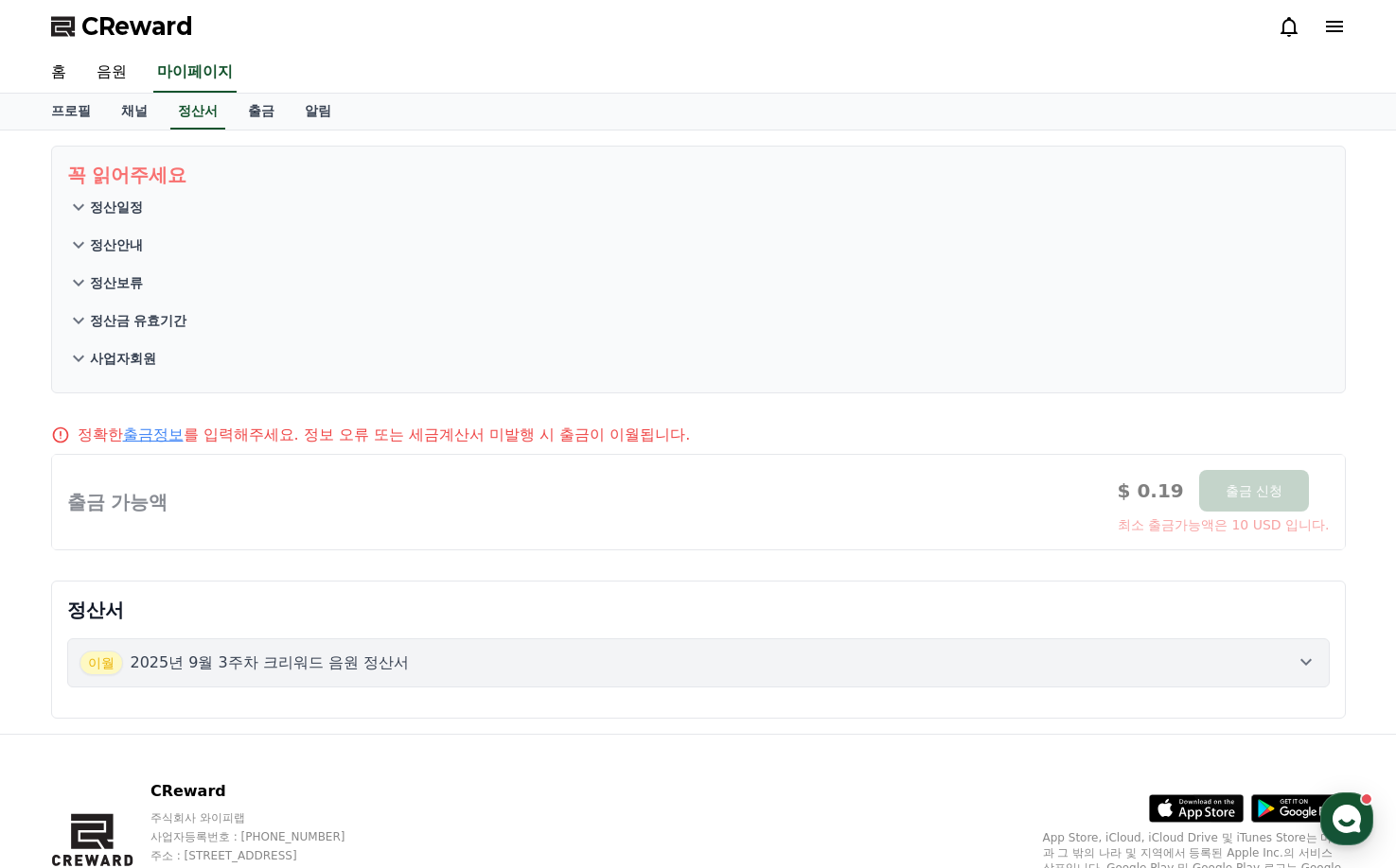
click at [326, 648] on button "[DATE]년 9월 3주차 크리워드 음원 정산서" at bounding box center [698, 663] width 1262 height 49
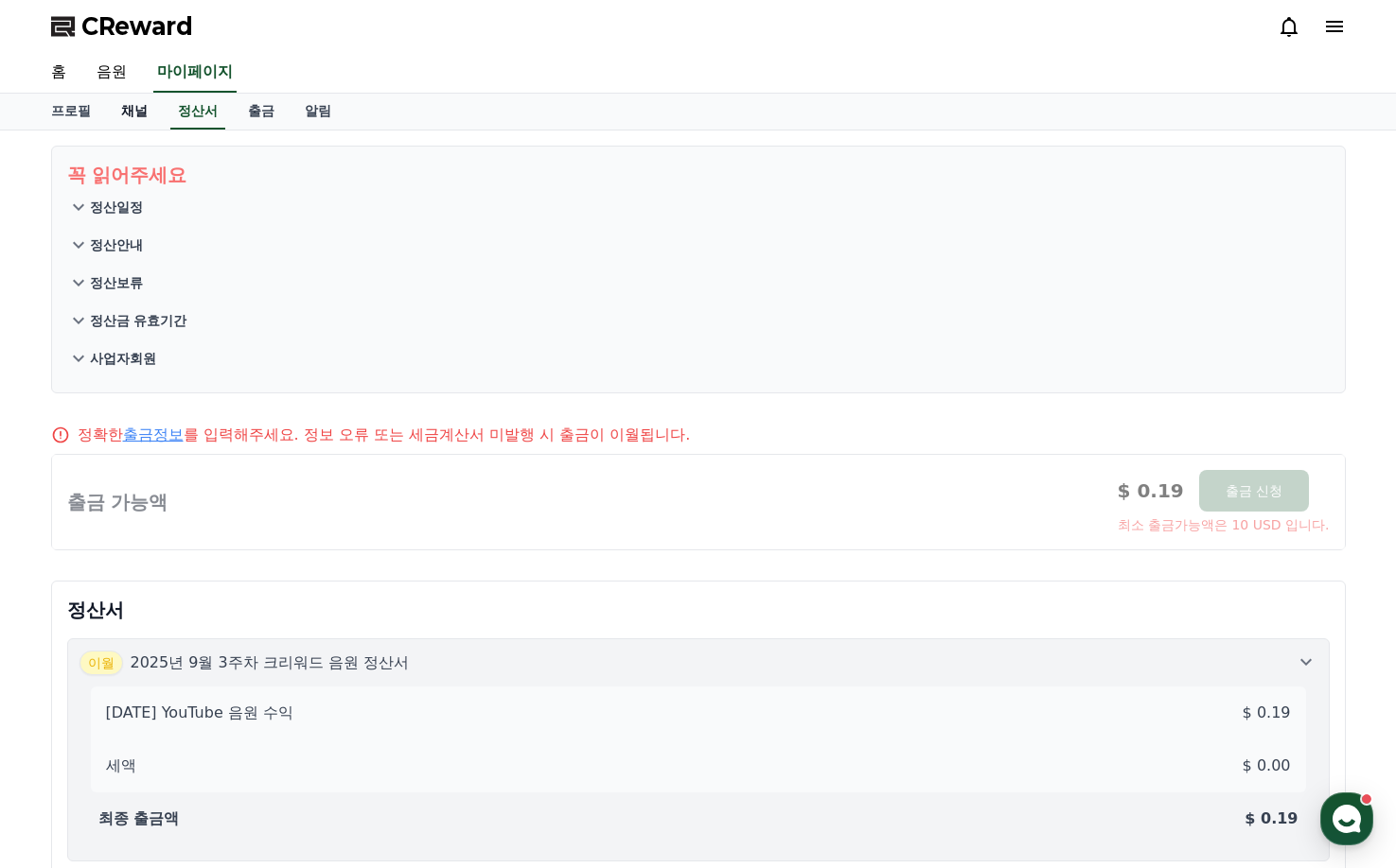
click at [133, 106] on link "채널" at bounding box center [135, 112] width 57 height 36
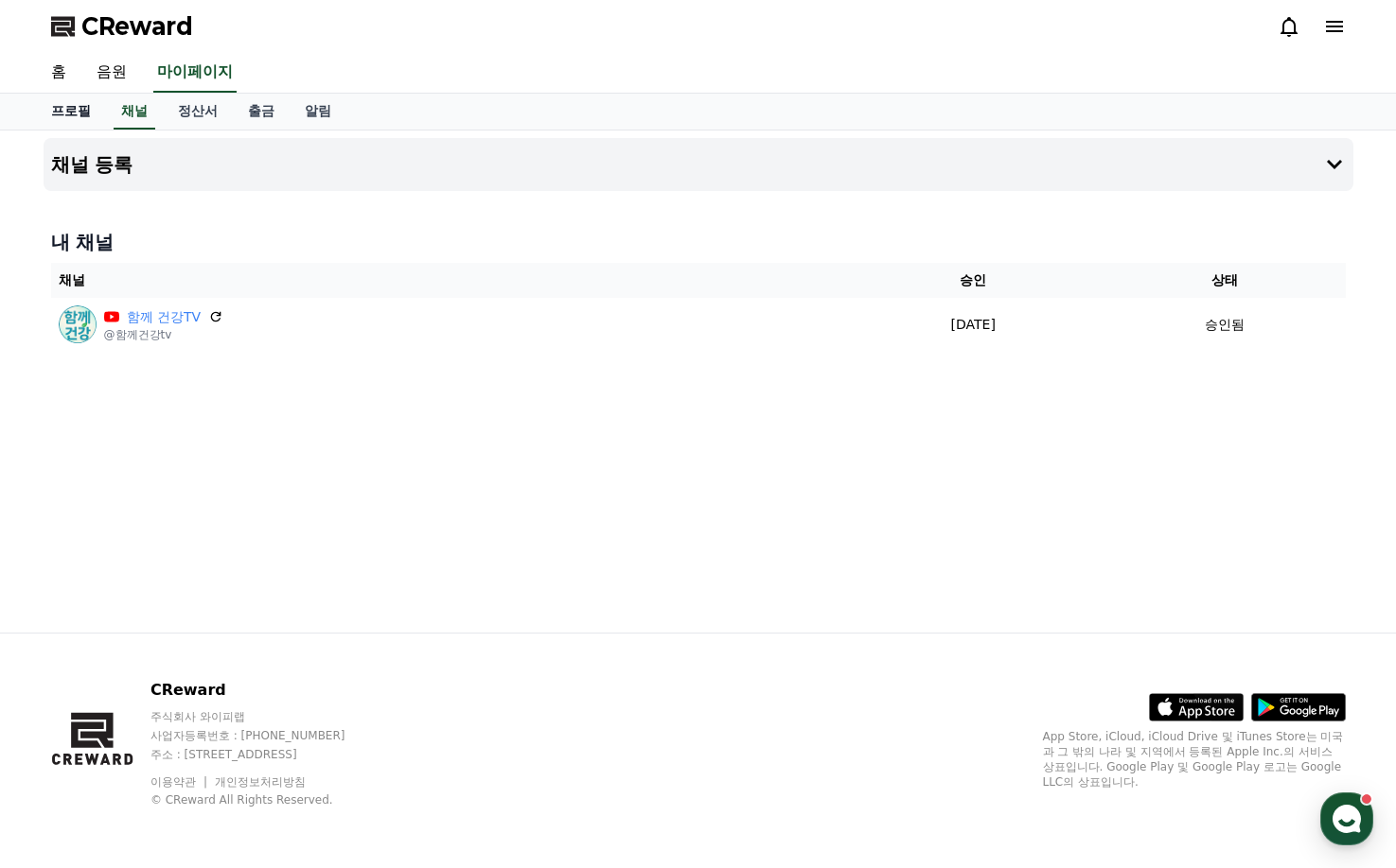
click at [71, 107] on link "프로필" at bounding box center [71, 112] width 70 height 36
select select "**********"
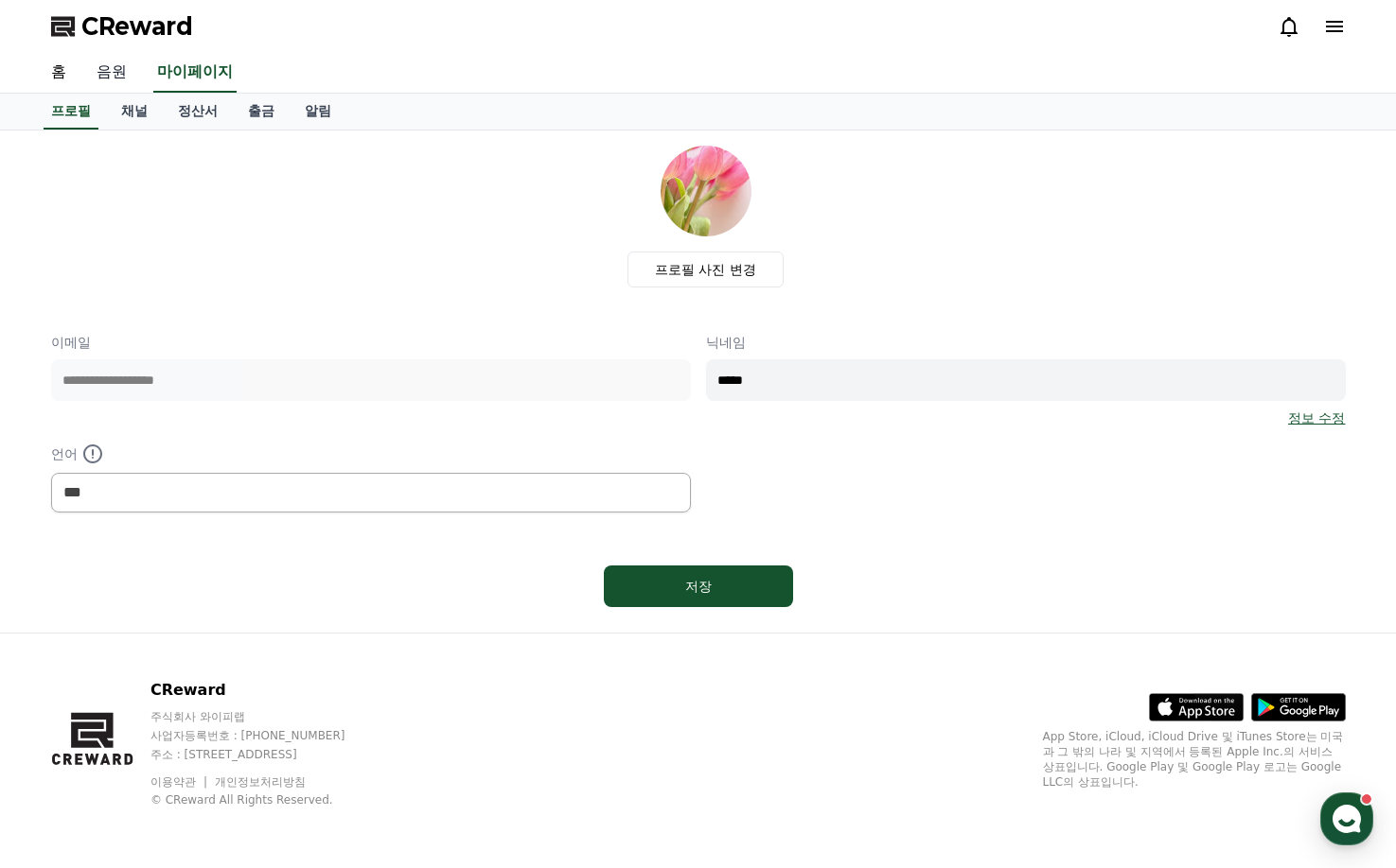
click at [121, 76] on link "음원" at bounding box center [112, 73] width 61 height 40
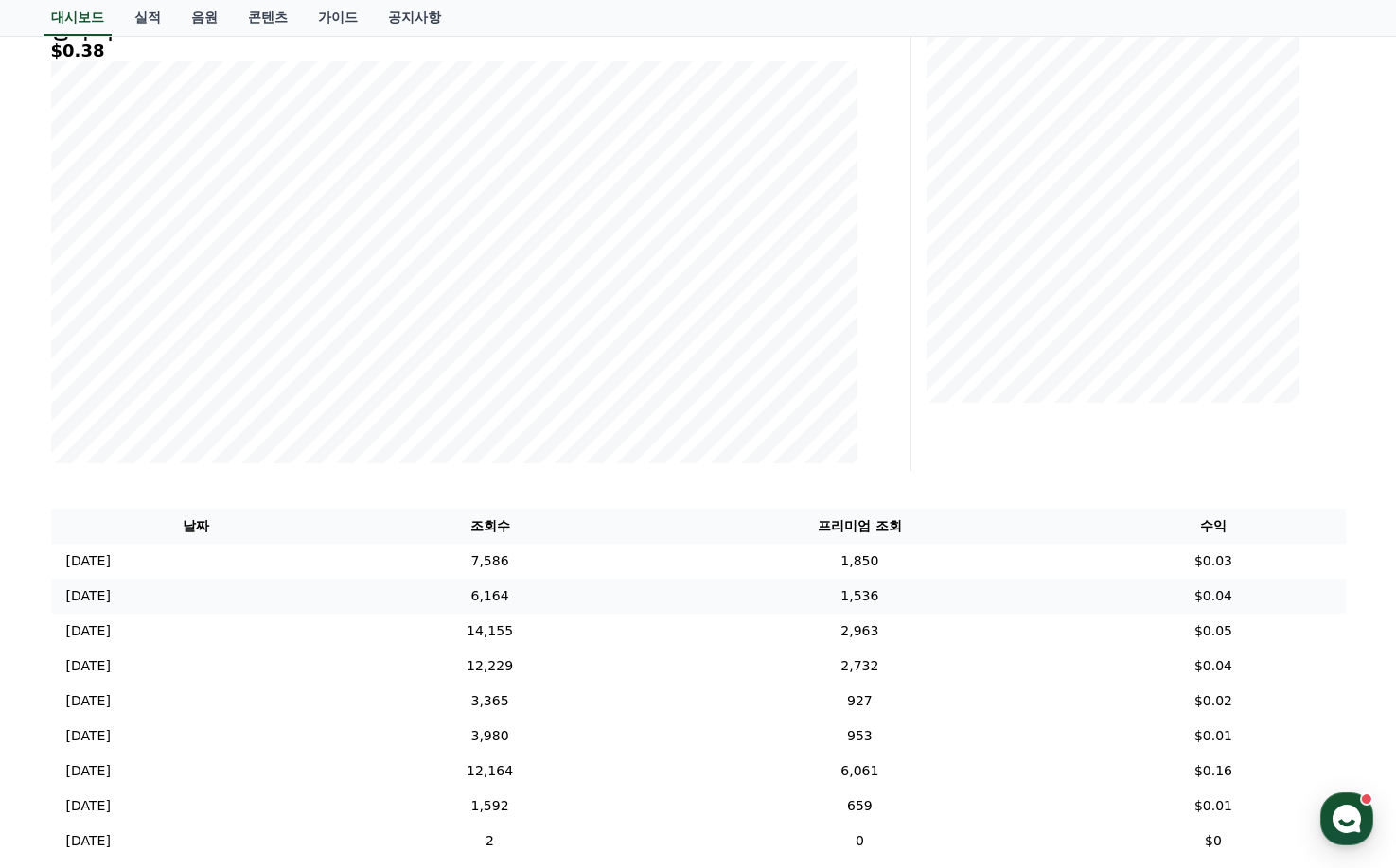
scroll to position [473, 0]
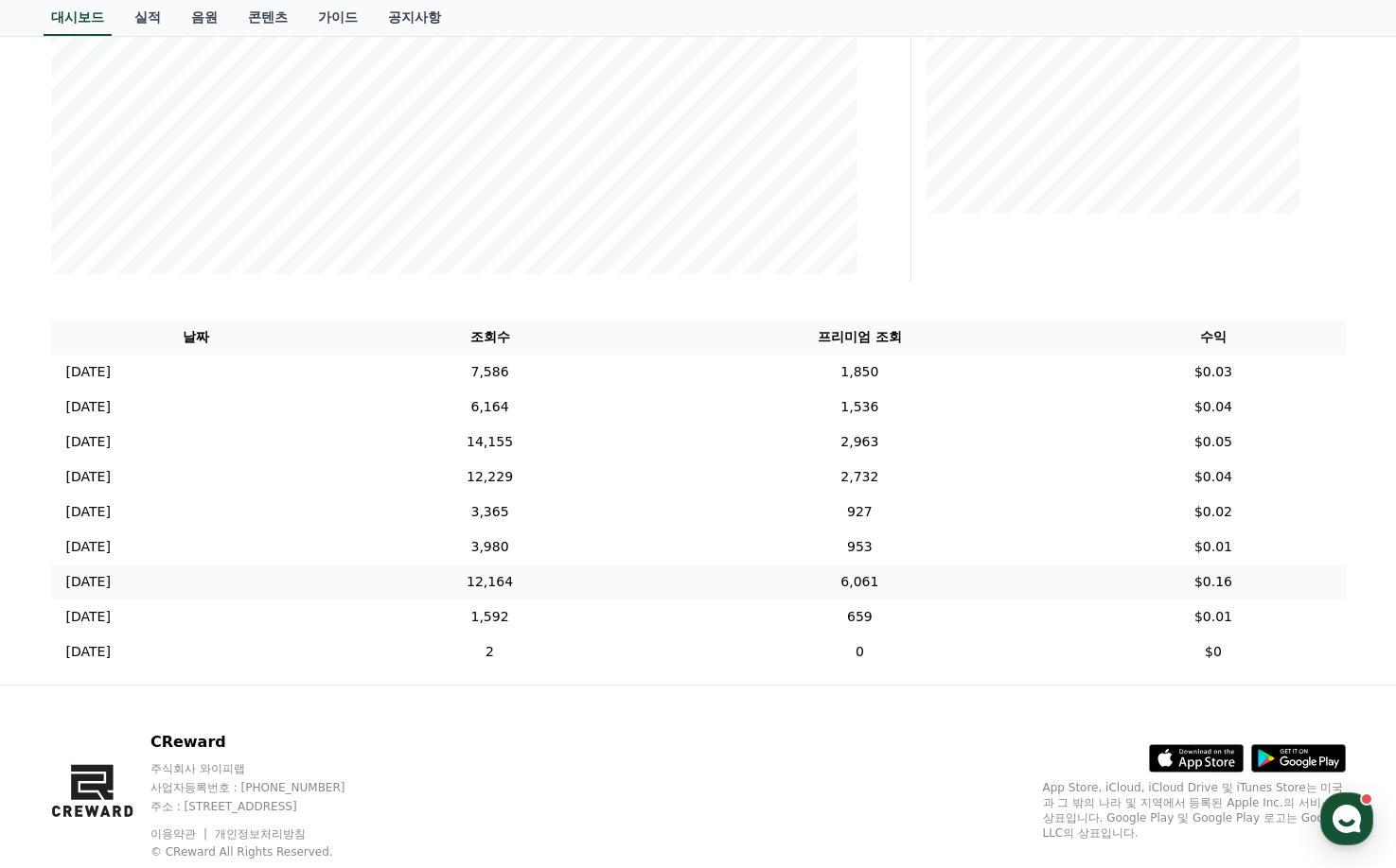
click at [890, 582] on td "6,061" at bounding box center [859, 582] width 443 height 35
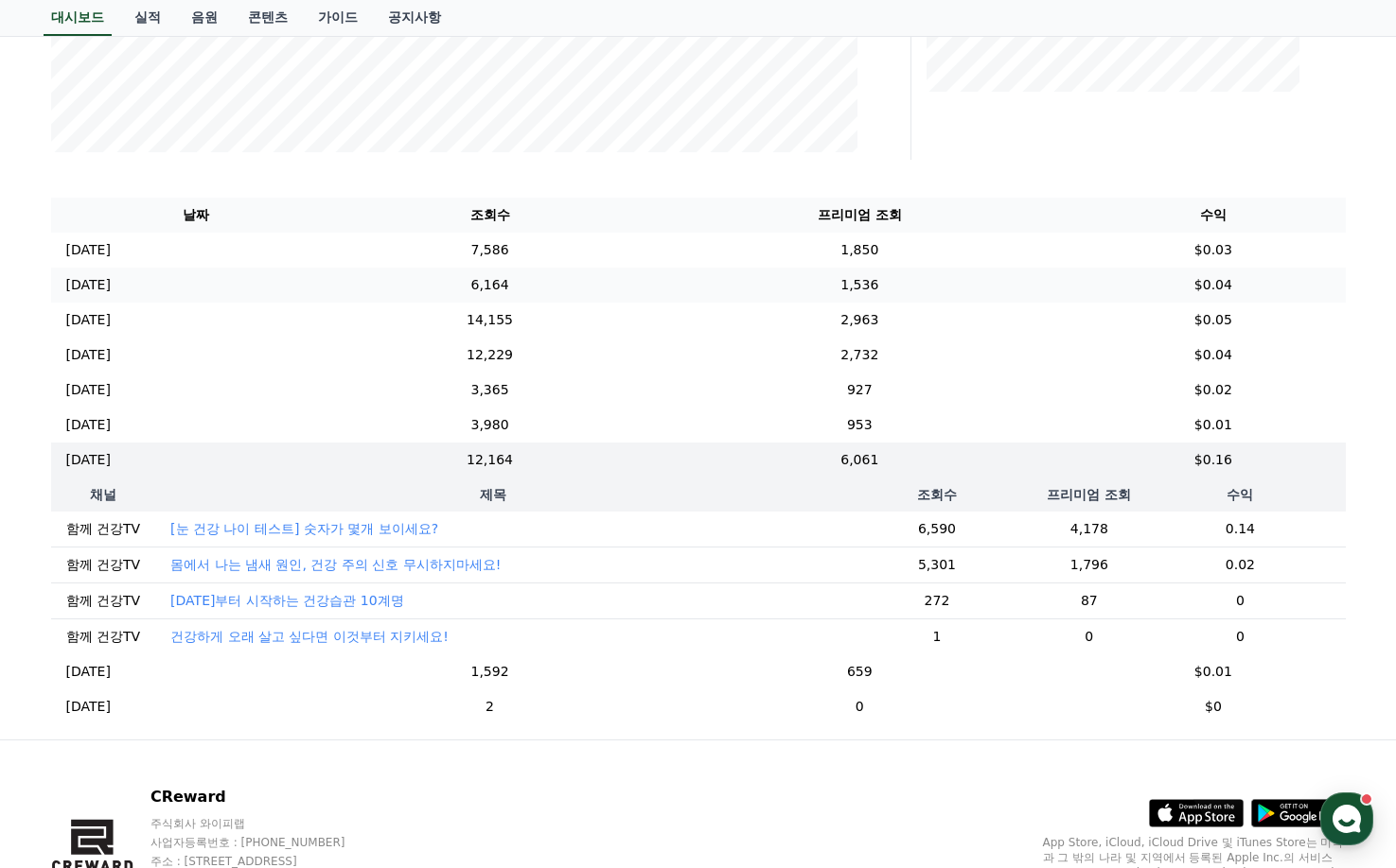
scroll to position [716, 0]
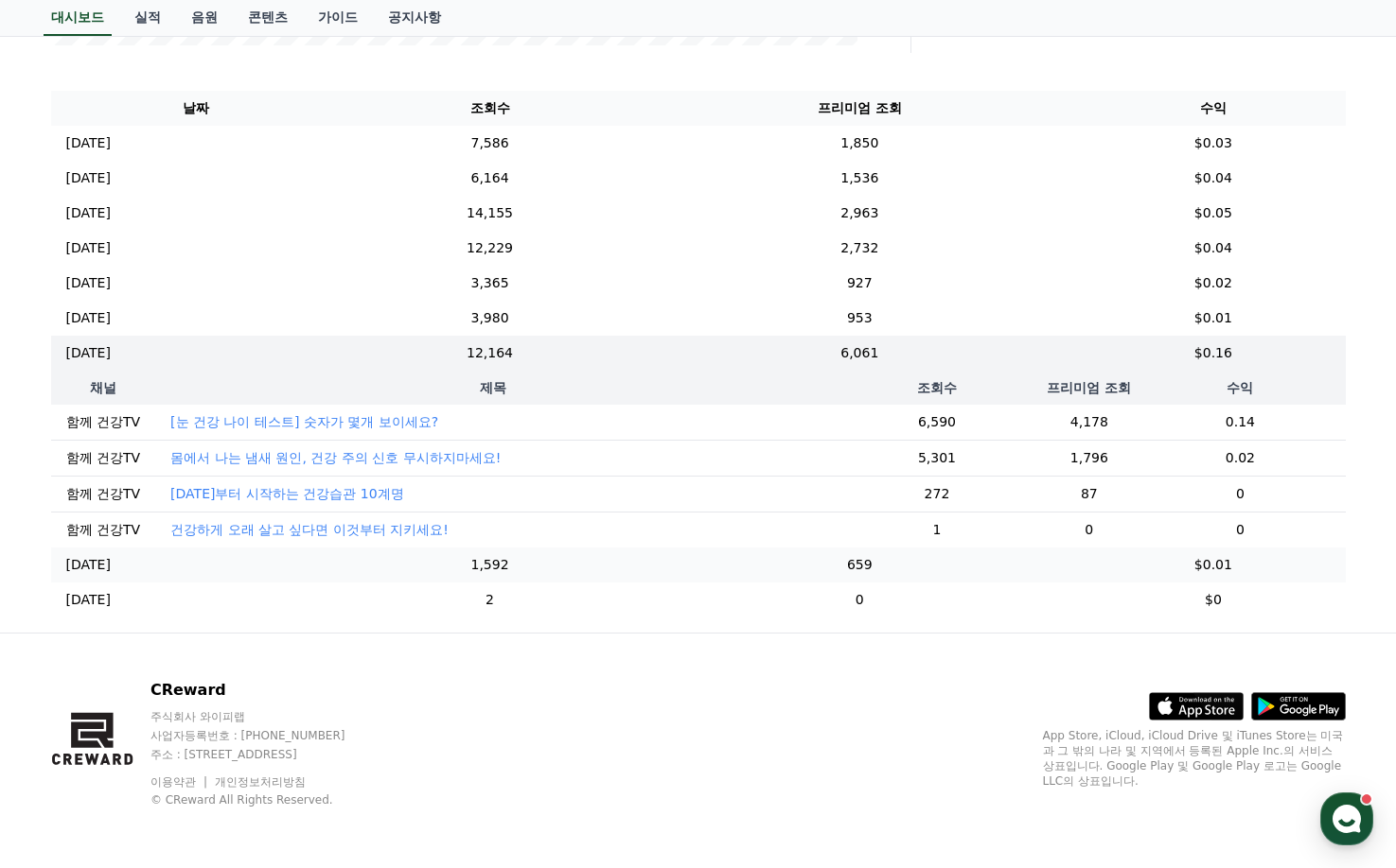
click at [548, 564] on td "1,592" at bounding box center [490, 564] width 297 height 35
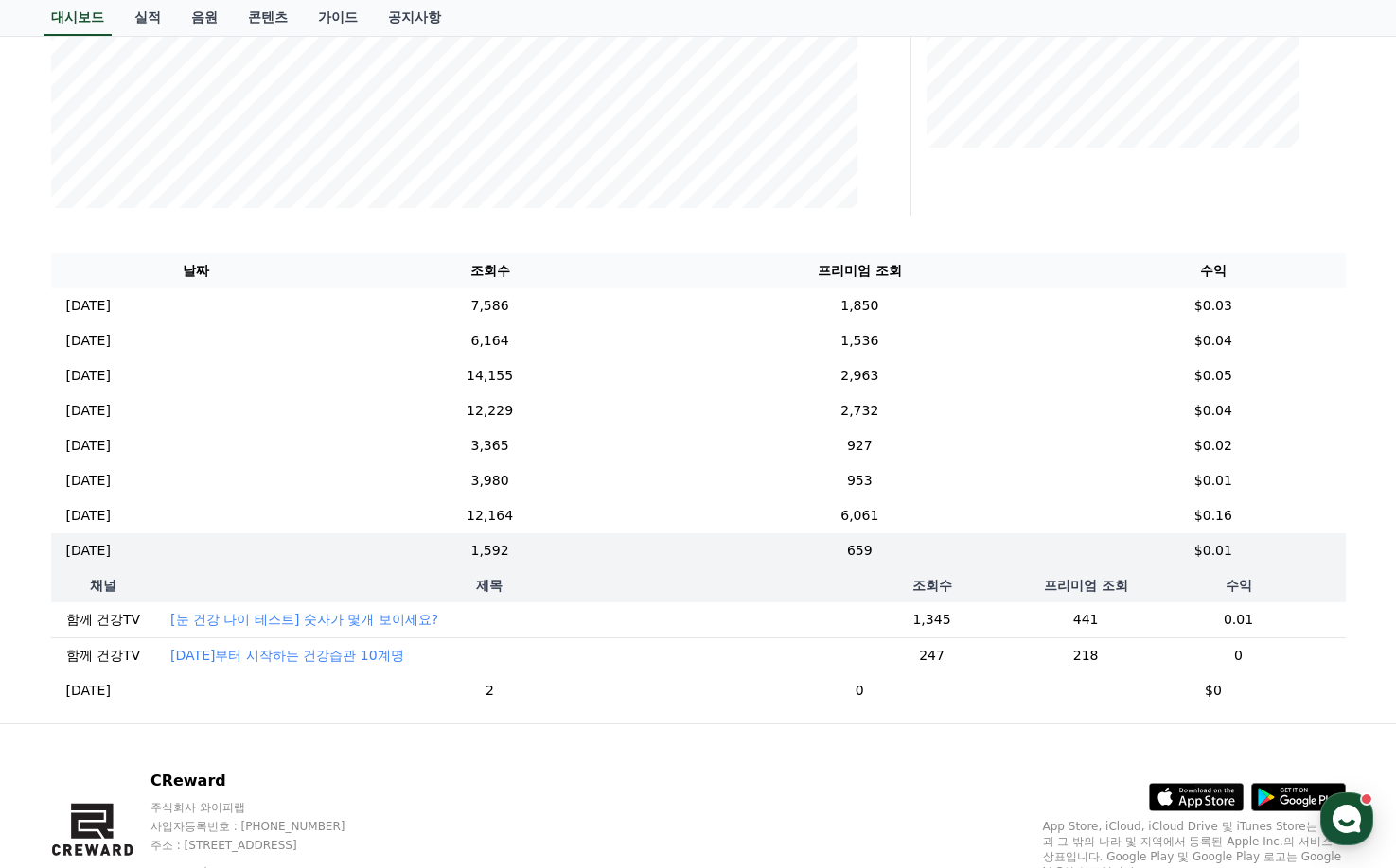
scroll to position [266, 0]
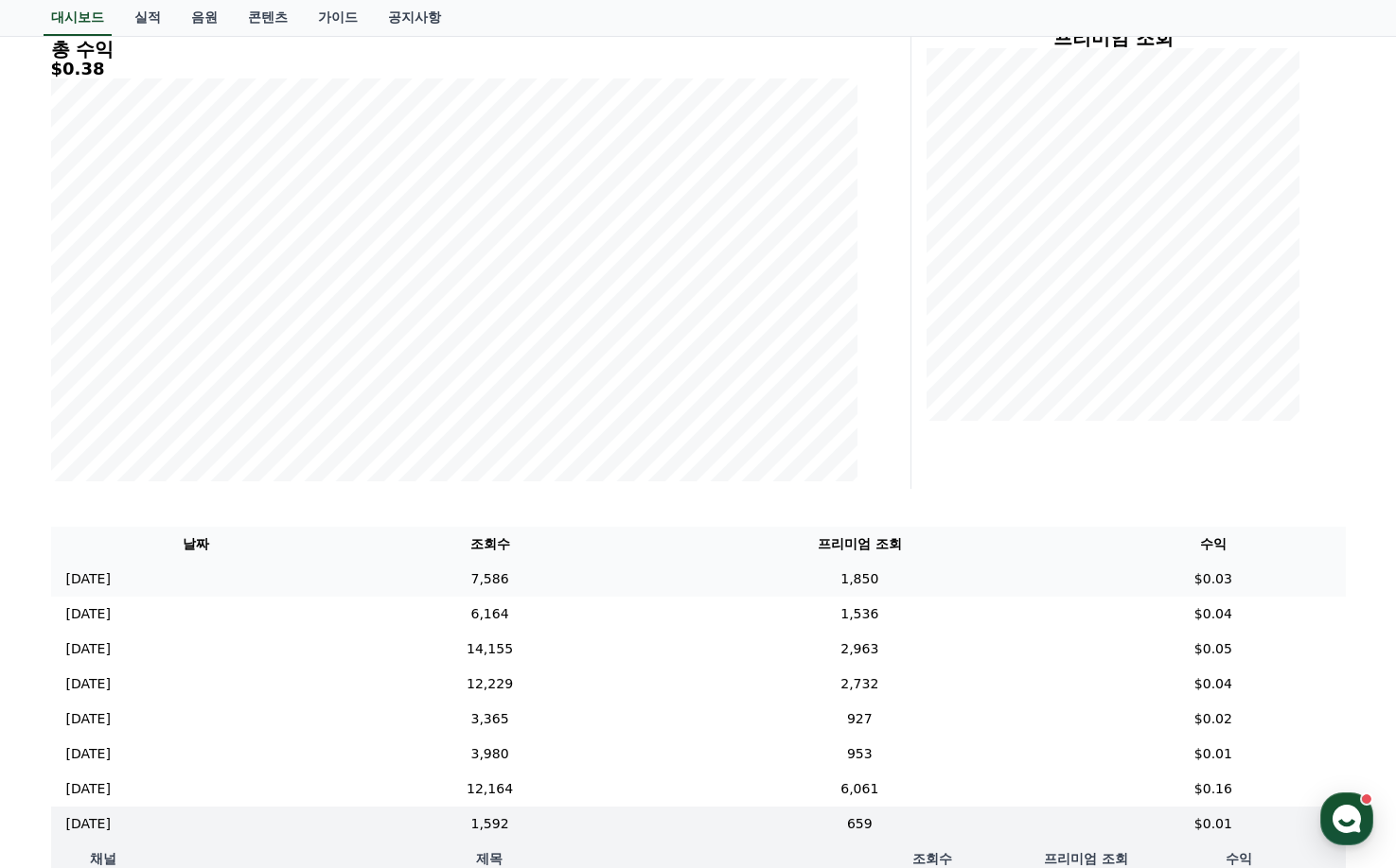
click at [568, 572] on td "7,586" at bounding box center [490, 579] width 297 height 35
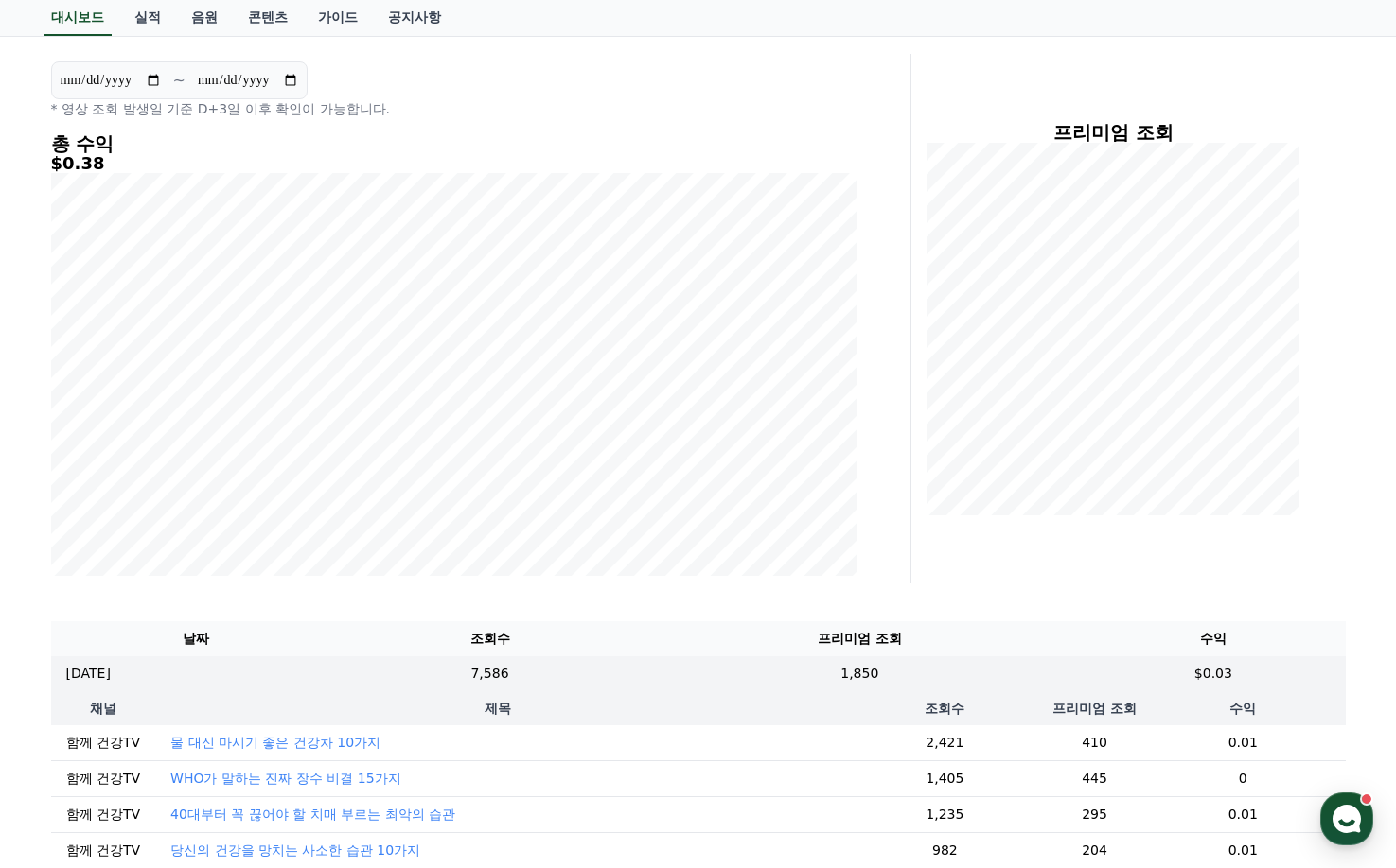
scroll to position [0, 0]
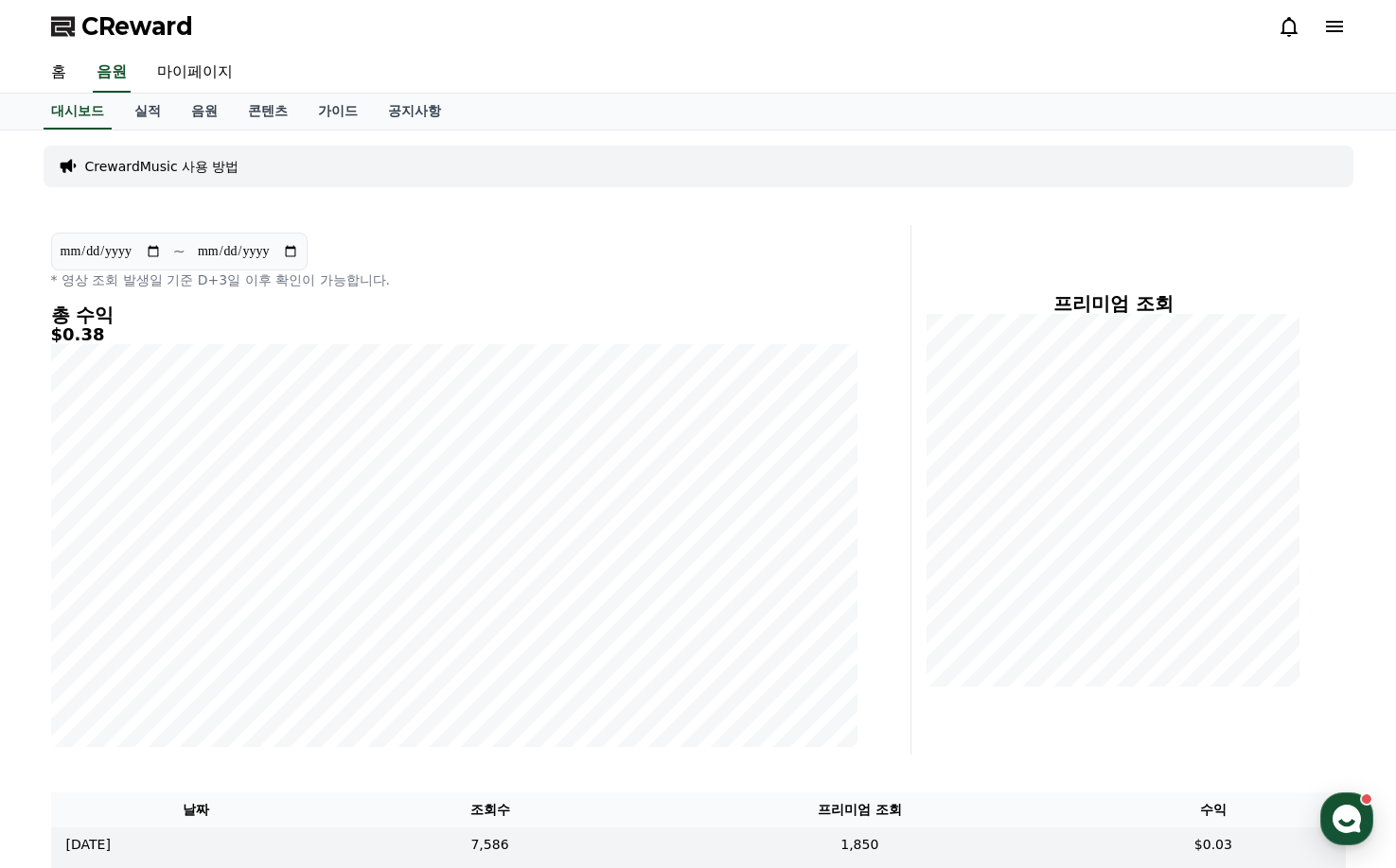
click at [149, 32] on span "CReward" at bounding box center [138, 27] width 112 height 30
